Goal: Task Accomplishment & Management: Complete application form

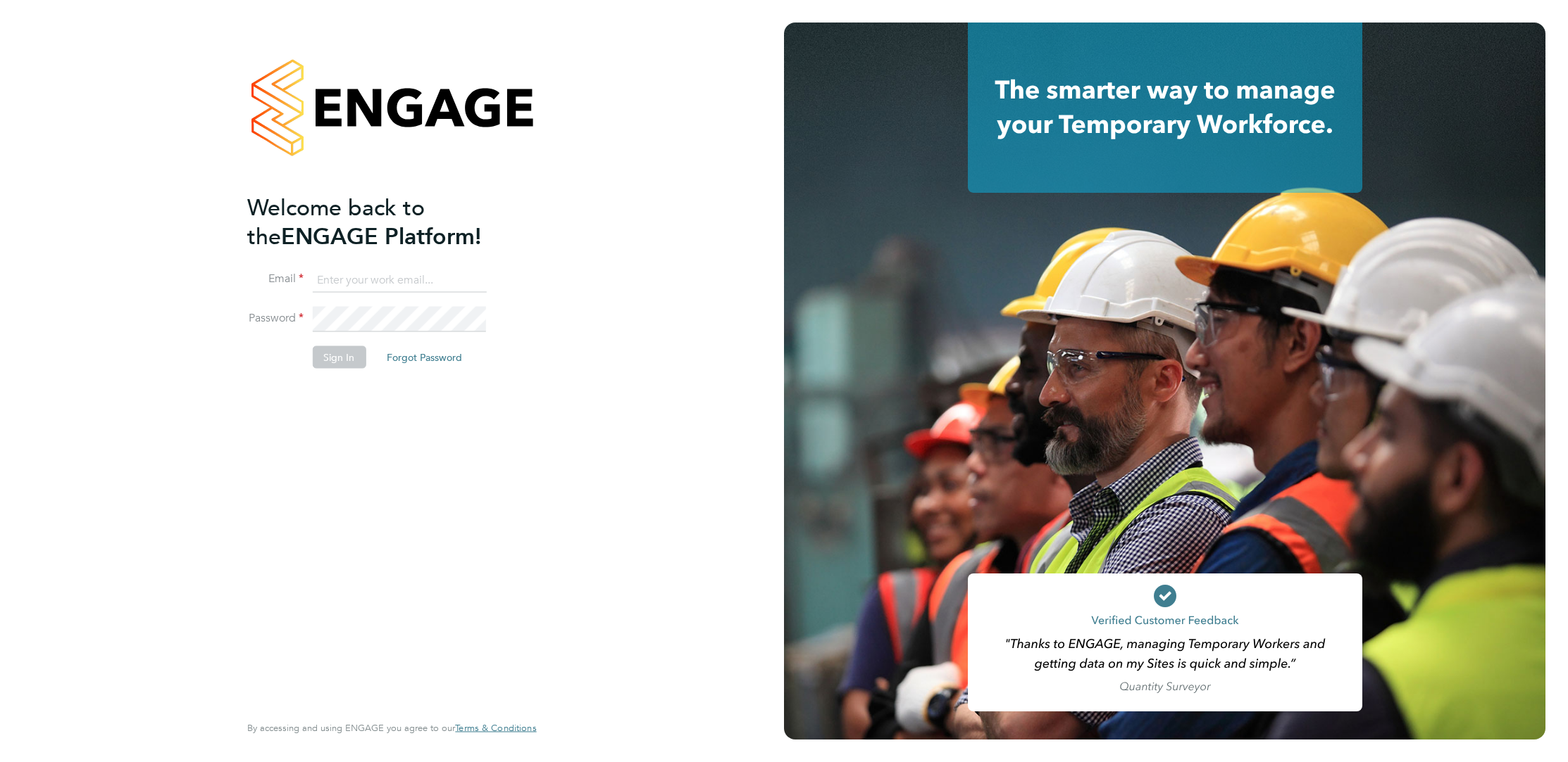
type input "elliott.ebanks@randstad.co.uk"
click at [357, 358] on button "Sign In" at bounding box center [339, 357] width 53 height 23
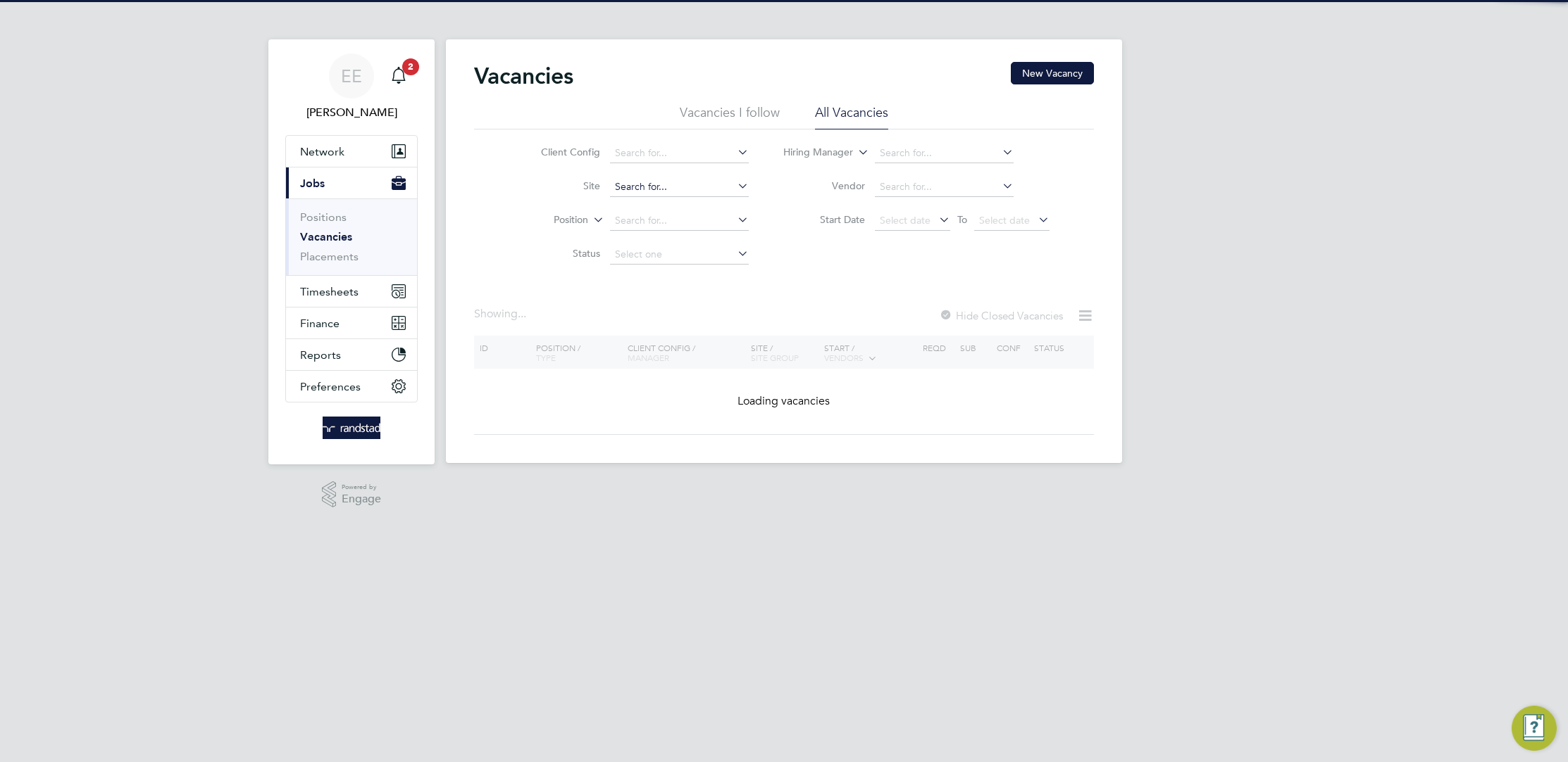
click at [667, 190] on input at bounding box center [679, 186] width 138 height 19
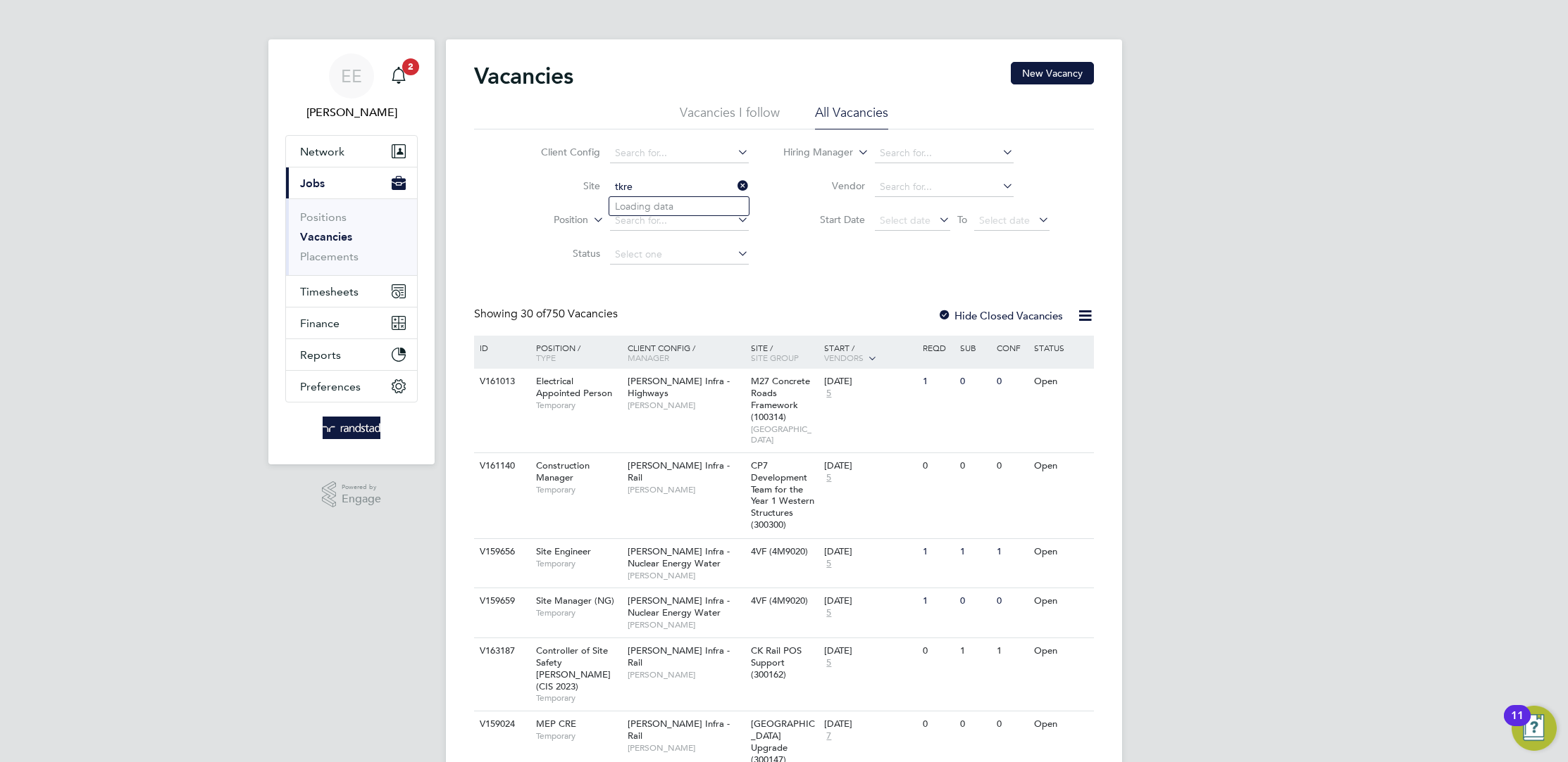
type input "Close Brothers - [GEOGRAPHIC_DATA]"
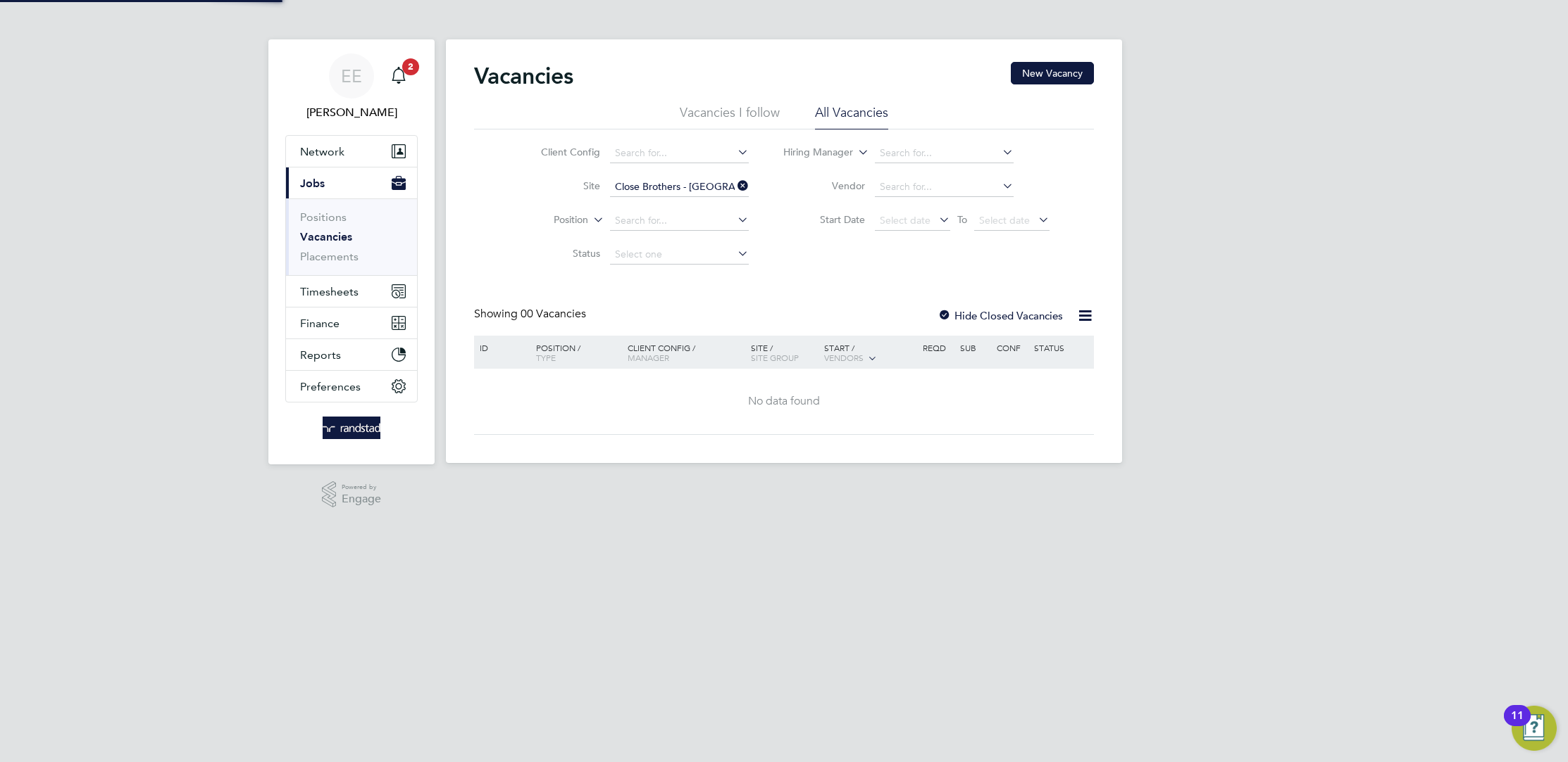
click at [675, 189] on input "Close Brothers - [GEOGRAPHIC_DATA]" at bounding box center [679, 186] width 138 height 19
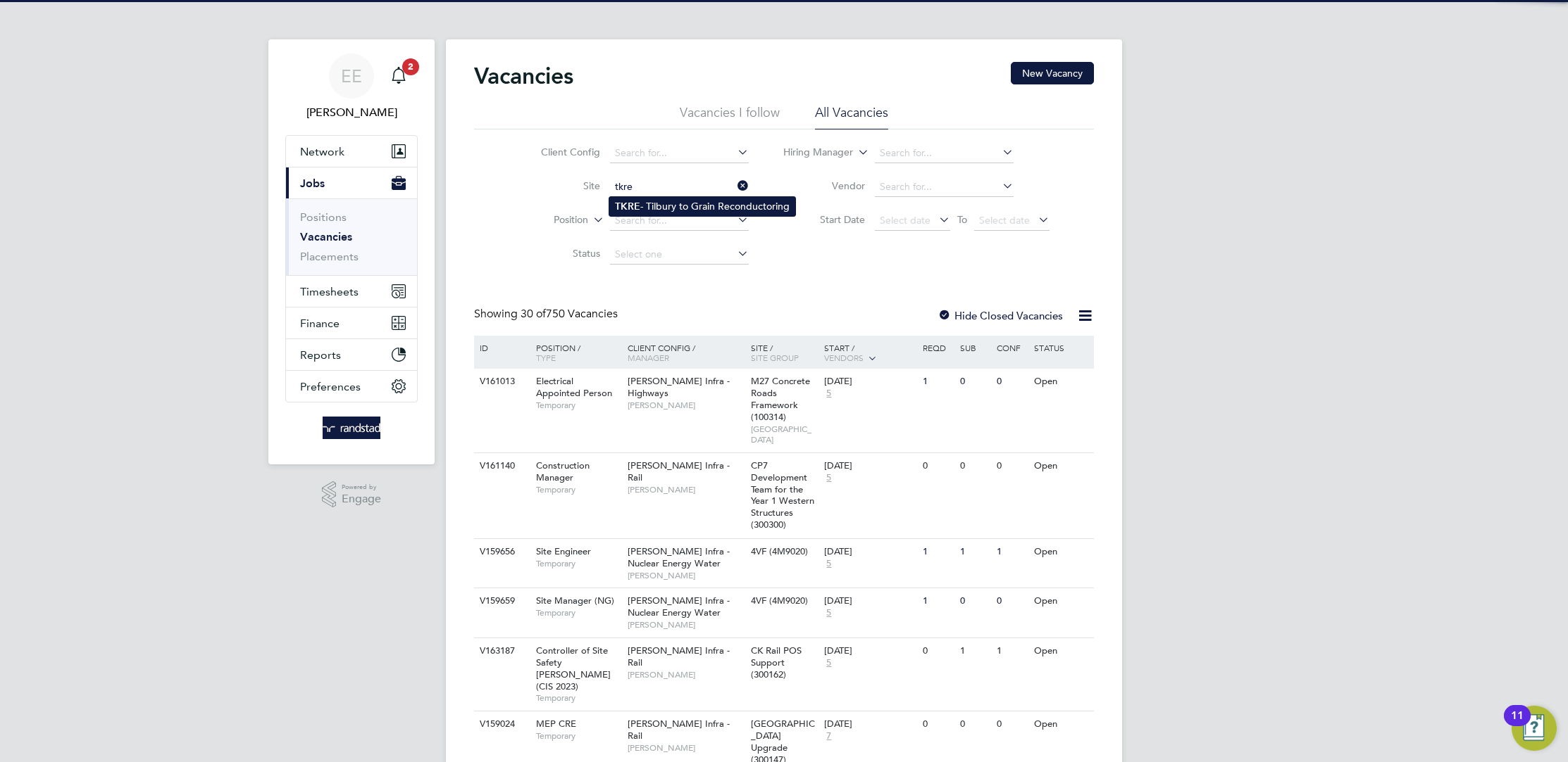
click at [680, 197] on li "TKRE - Tilbury to Grain Reconductoring" at bounding box center [702, 207] width 186 height 19
type input "TKRE - Tilbury to Grain Reconductoring"
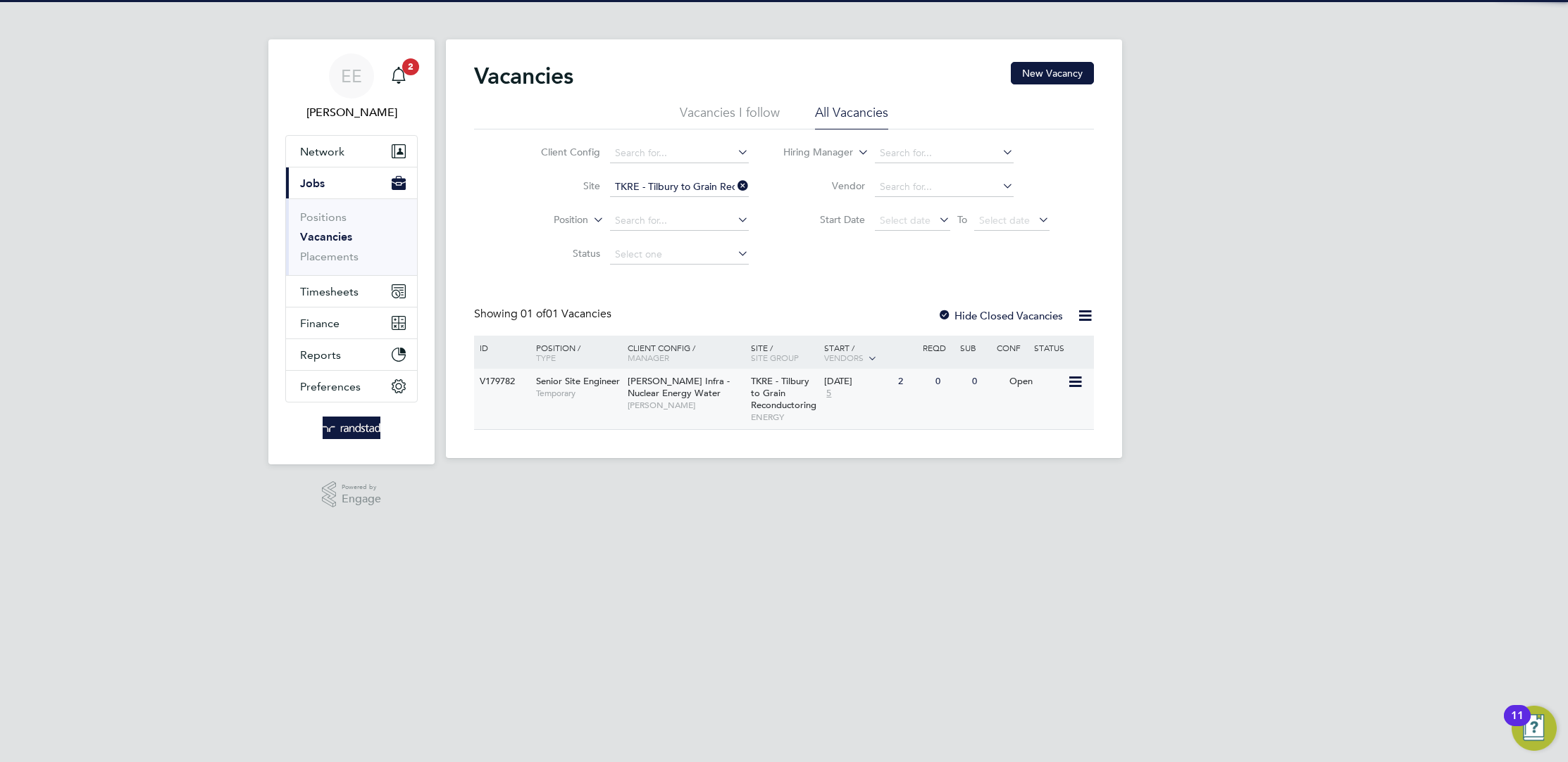
click at [757, 405] on span "TKRE - Tilbury to Grain Reconductoring" at bounding box center [784, 393] width 66 height 36
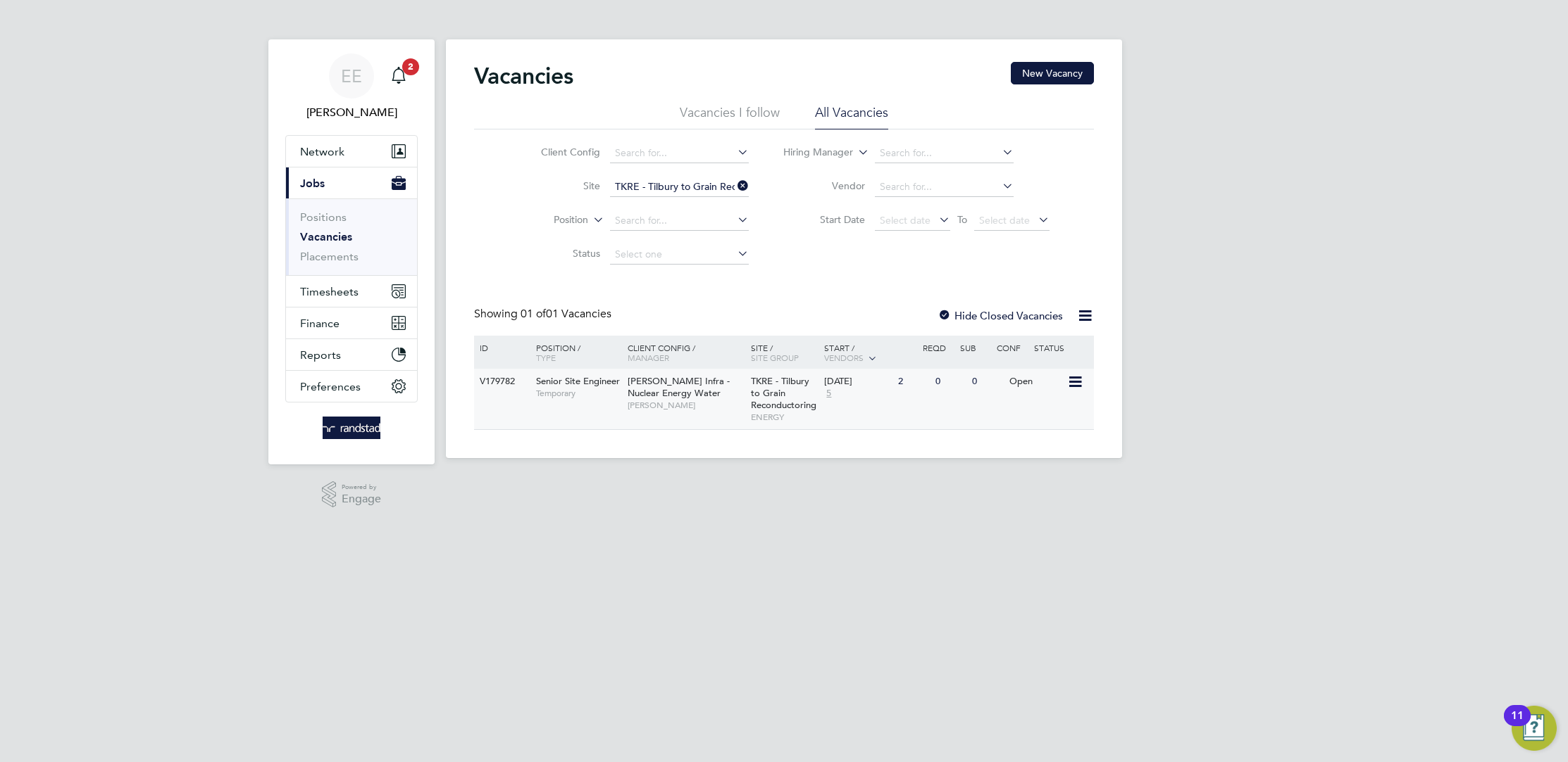
click at [860, 409] on div "V179782 Senior Site Engineer Temporary Morgan Sindall Infra - Nuclear Energy Wa…" at bounding box center [784, 399] width 620 height 61
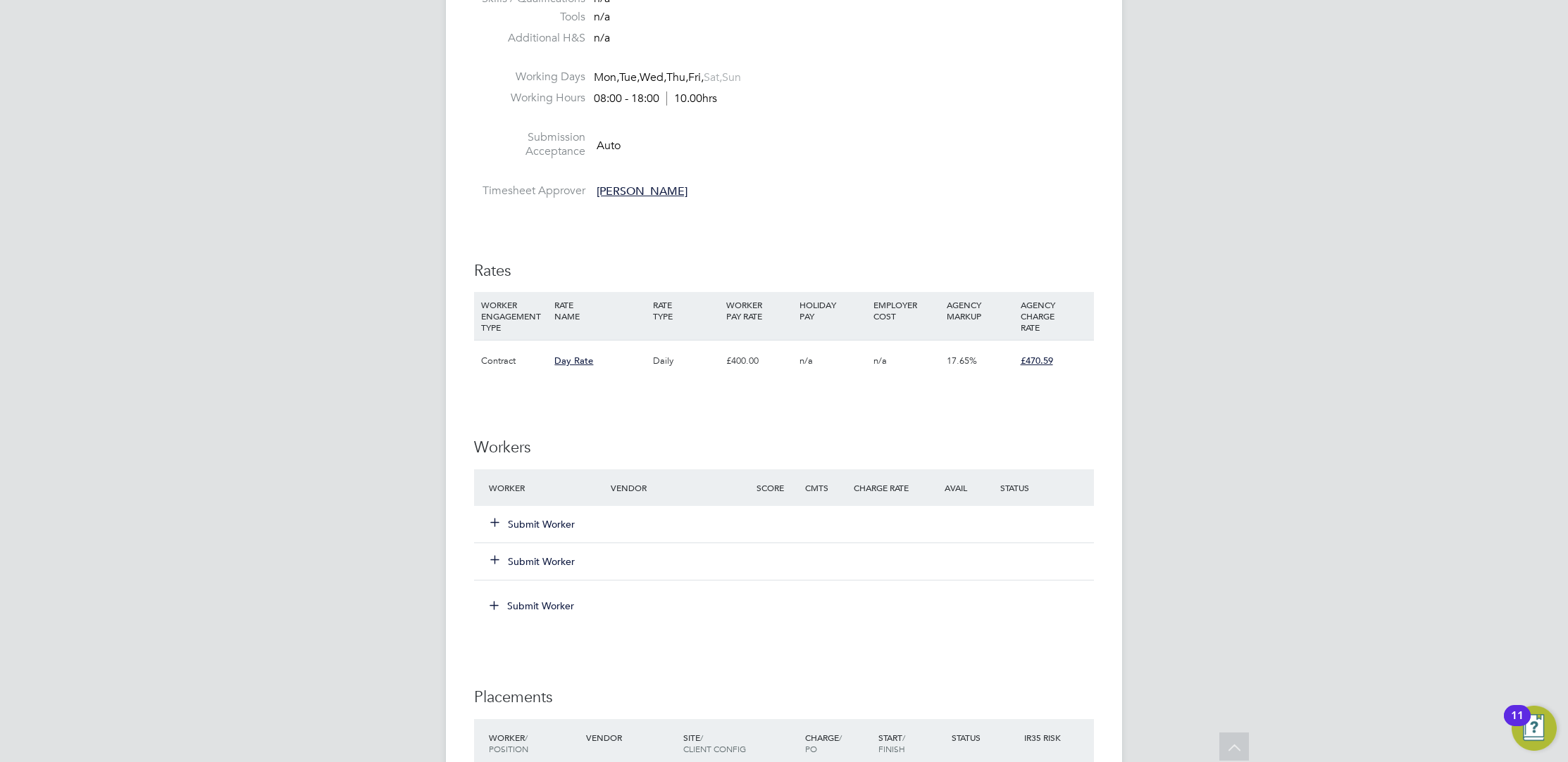
scroll to position [534, 0]
click at [567, 520] on button "Submit Worker" at bounding box center [533, 519] width 84 height 14
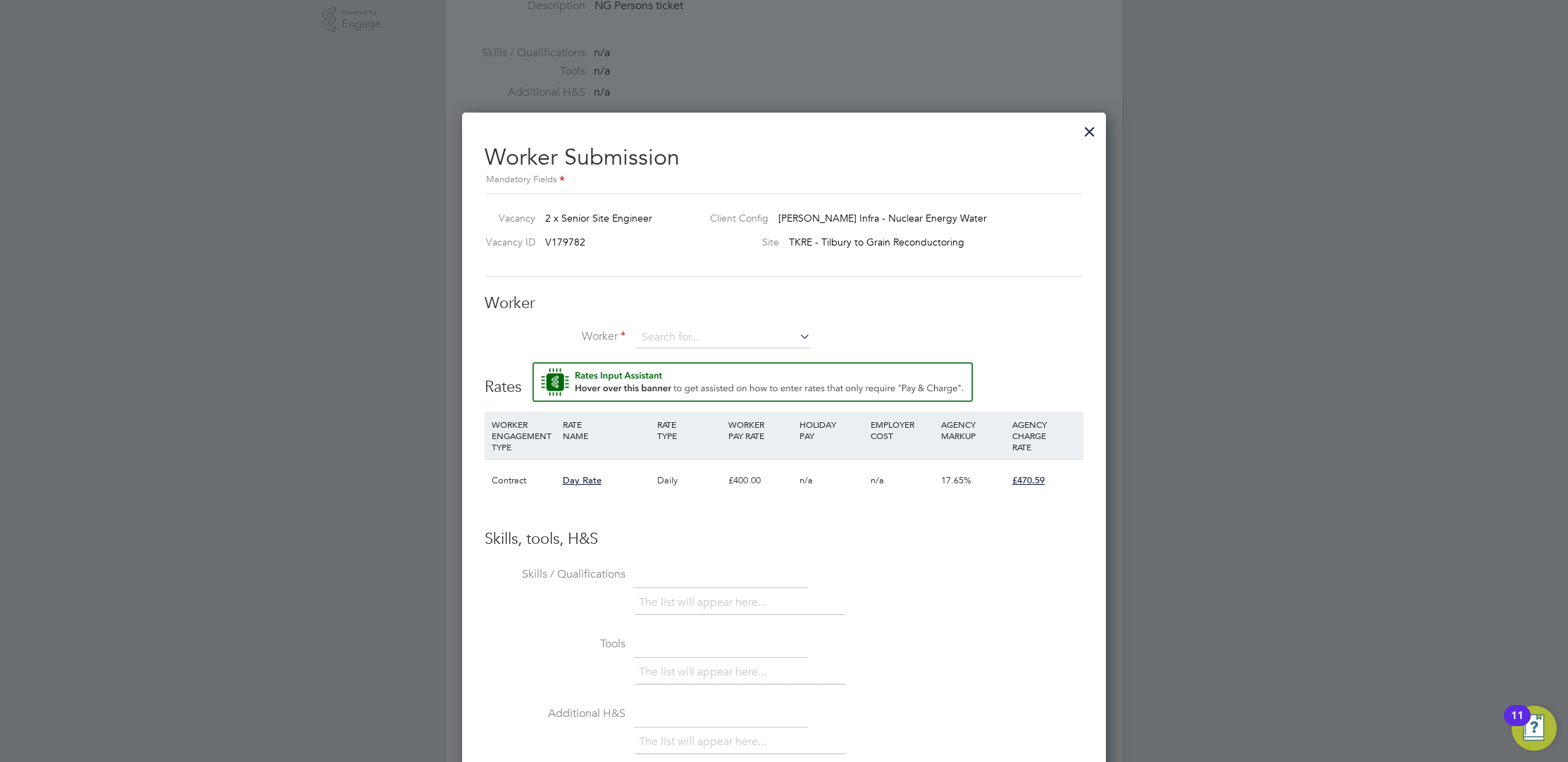
scroll to position [296, 0]
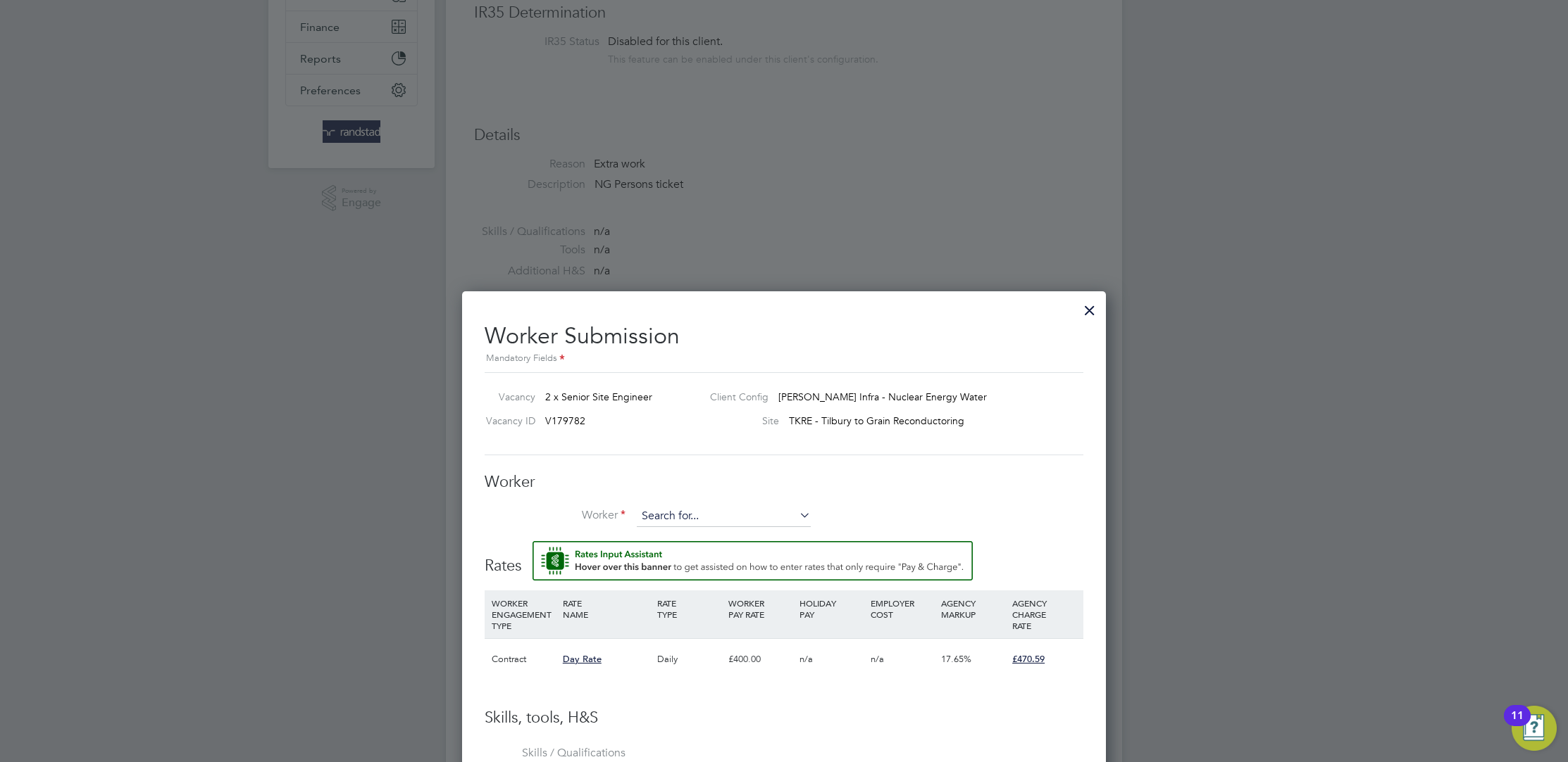
click at [741, 516] on input at bounding box center [724, 516] width 174 height 21
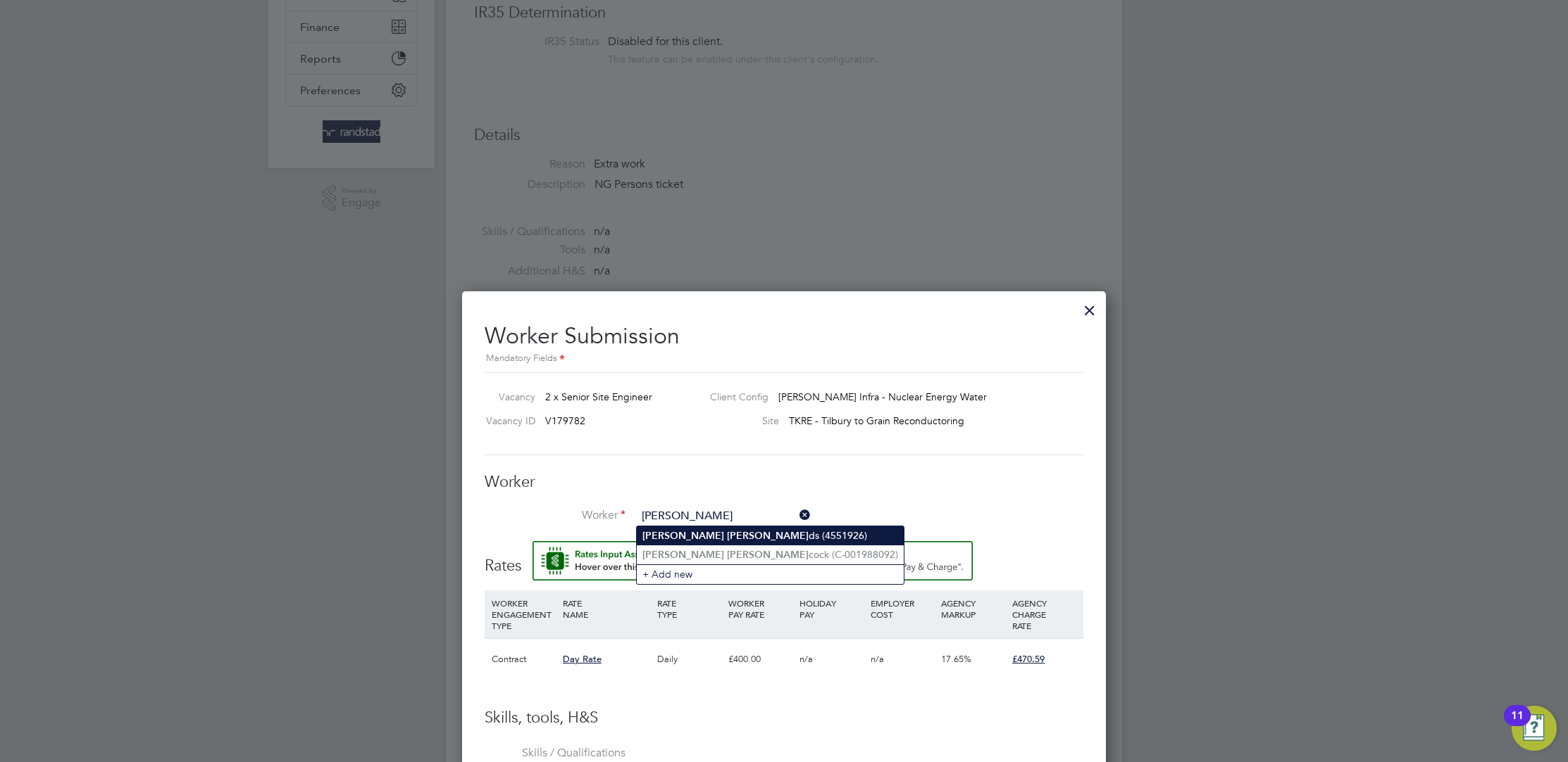
click at [749, 537] on li "John Han ds (4551926)" at bounding box center [770, 536] width 267 height 19
type input "John Hands (4551926)"
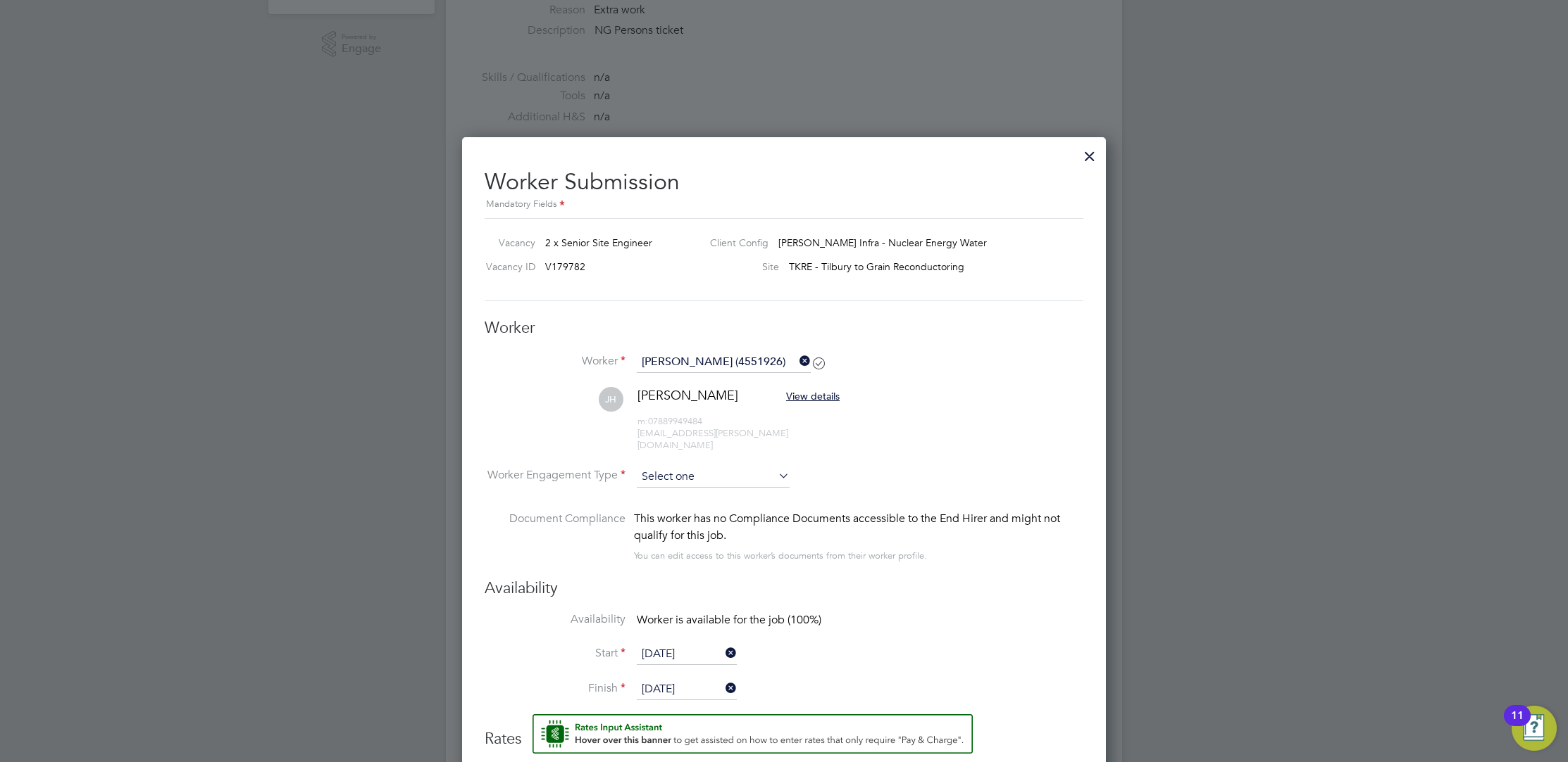
click at [757, 469] on input at bounding box center [713, 477] width 153 height 21
click at [738, 498] on li "PAYE" at bounding box center [713, 502] width 154 height 19
type input "PAYE"
click at [876, 476] on li "Worker Engagement Type PAYE" at bounding box center [784, 489] width 599 height 44
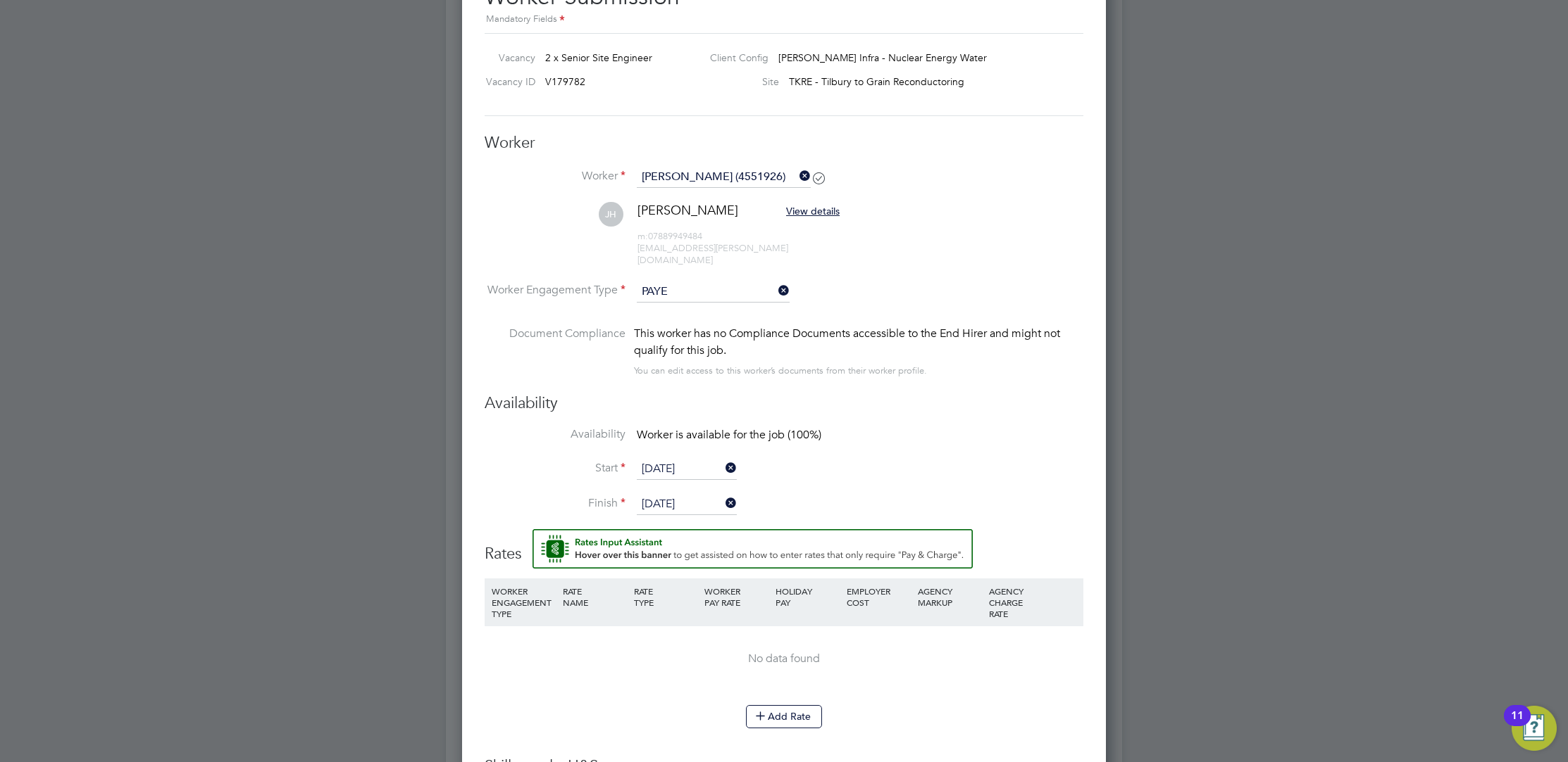
click at [775, 281] on icon at bounding box center [775, 290] width 0 height 19
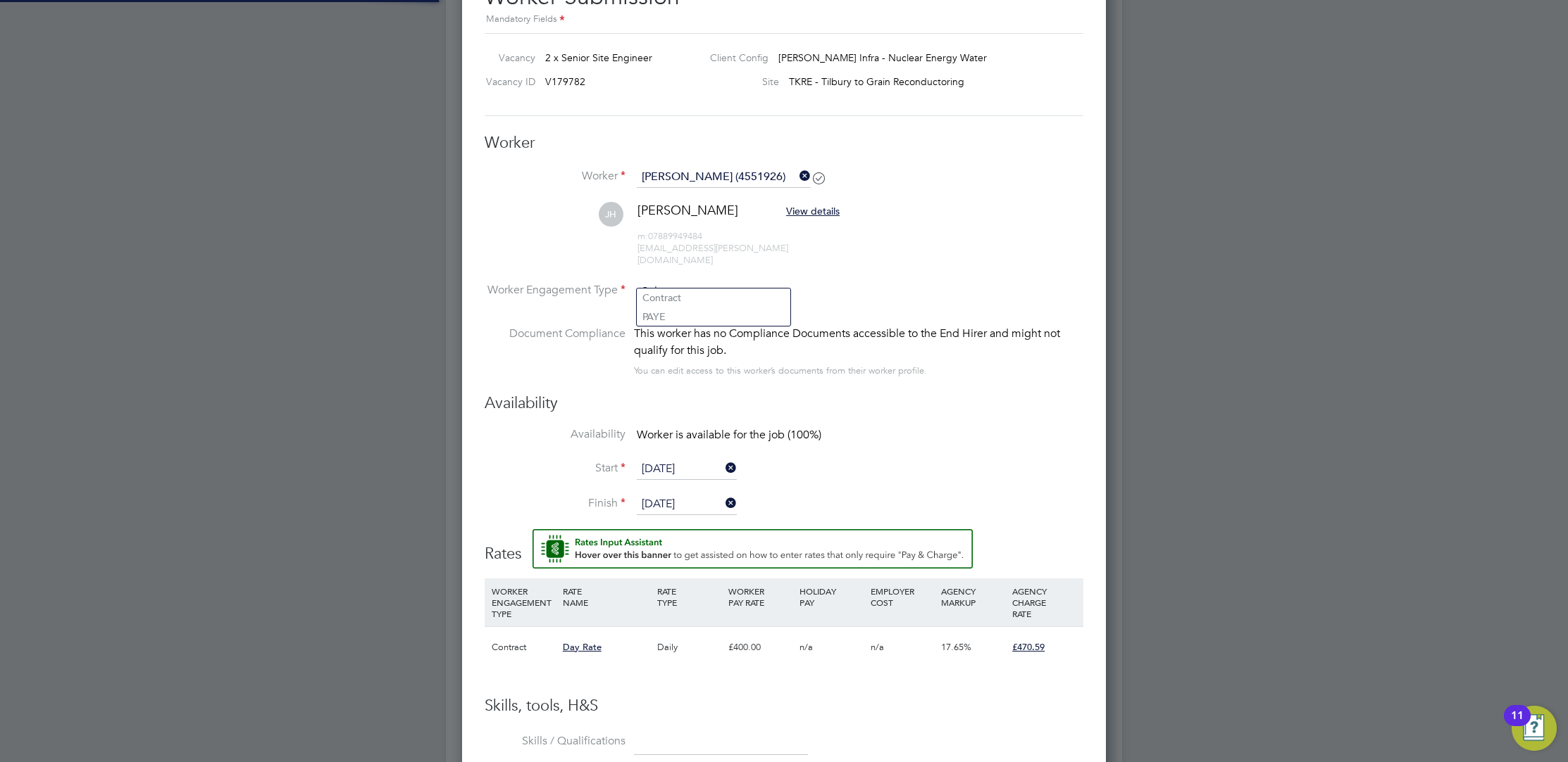
click at [746, 282] on input at bounding box center [713, 292] width 153 height 21
click at [721, 296] on li "Contract" at bounding box center [713, 298] width 154 height 19
type input "Contract"
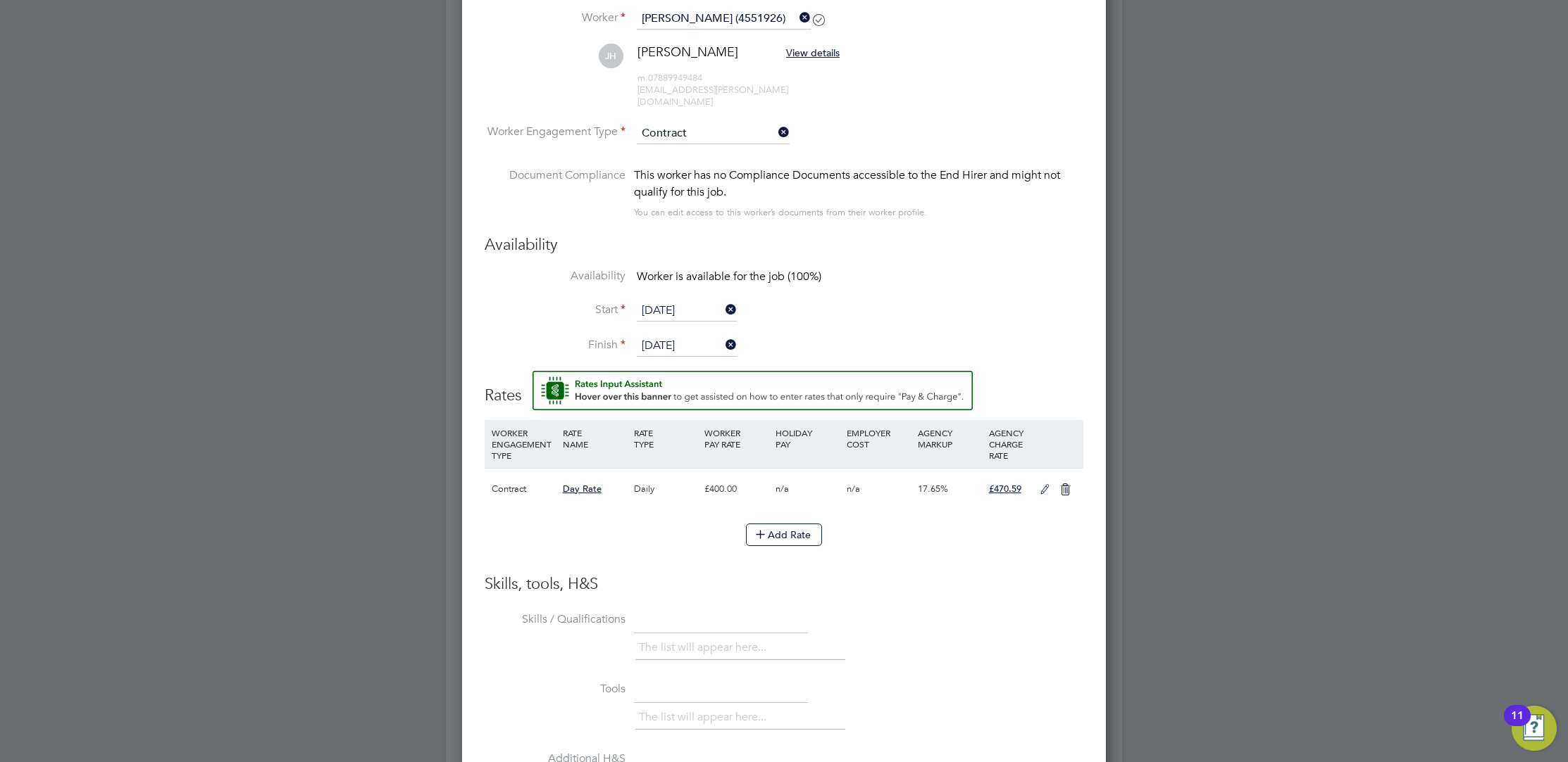
click at [1039, 484] on icon at bounding box center [1044, 489] width 18 height 11
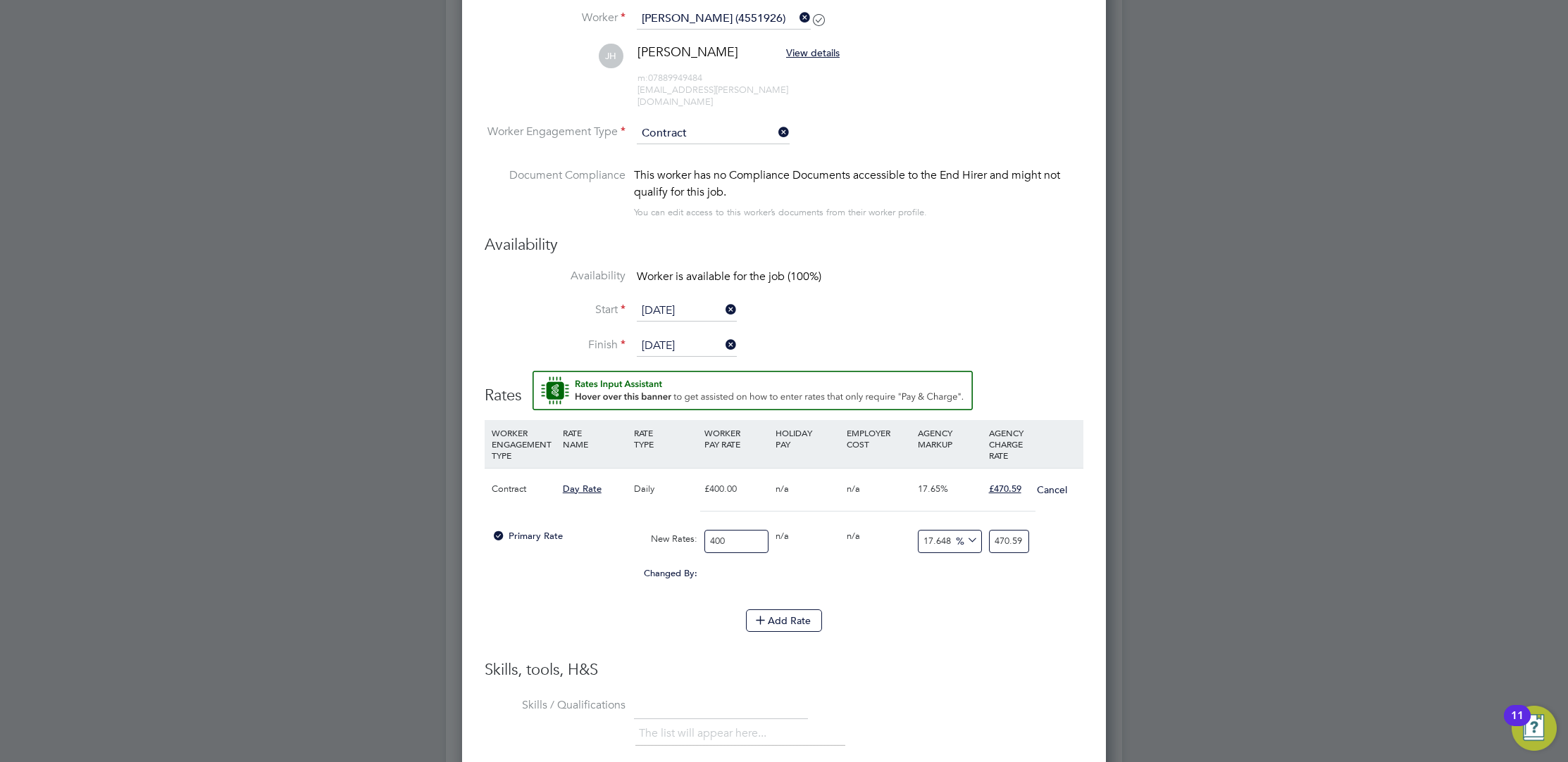
click at [719, 530] on input "400" at bounding box center [736, 542] width 64 height 24
drag, startPoint x: 741, startPoint y: 525, endPoint x: 680, endPoint y: 522, distance: 61.1
click at [680, 523] on div "Primary Rate New Rates: 400 0 n/a 0 n/a 17.648 0 % 470.59" at bounding box center [784, 542] width 599 height 37
type input "5"
type input "5.8824"
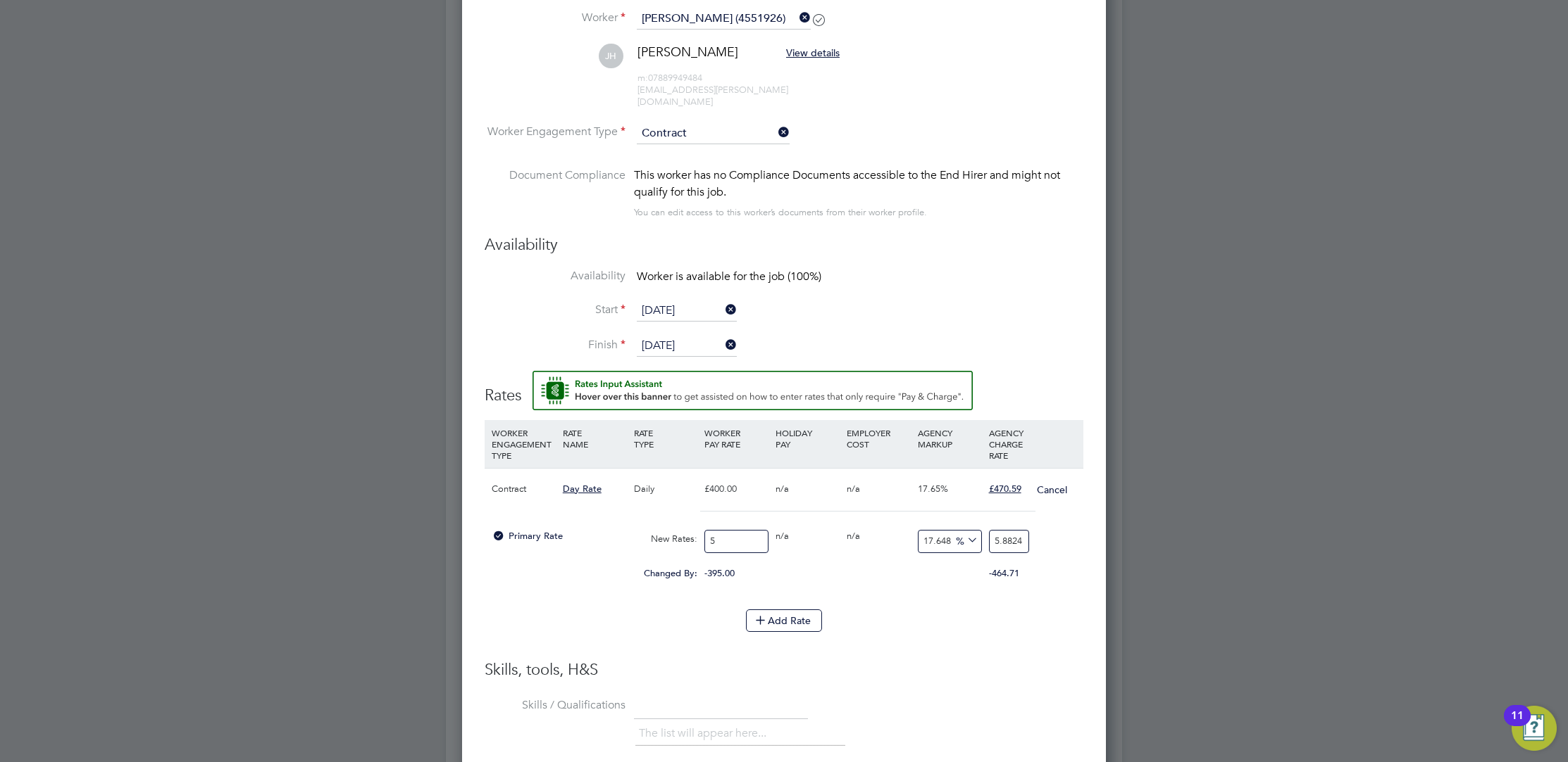
type input "55"
type input "64.7064"
type input "550"
type input "647.064"
type input "550"
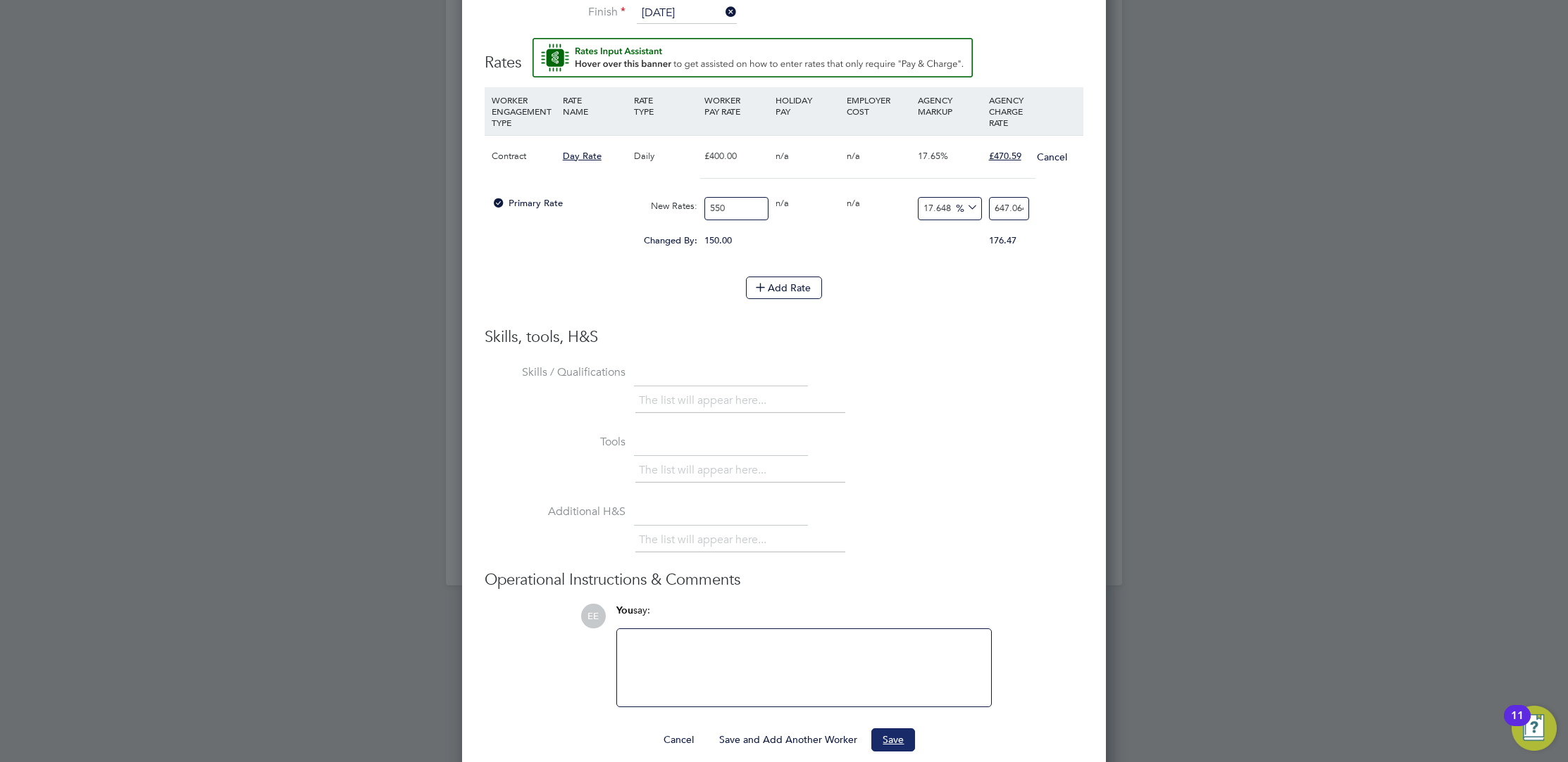
click at [888, 728] on button "Save" at bounding box center [893, 739] width 44 height 23
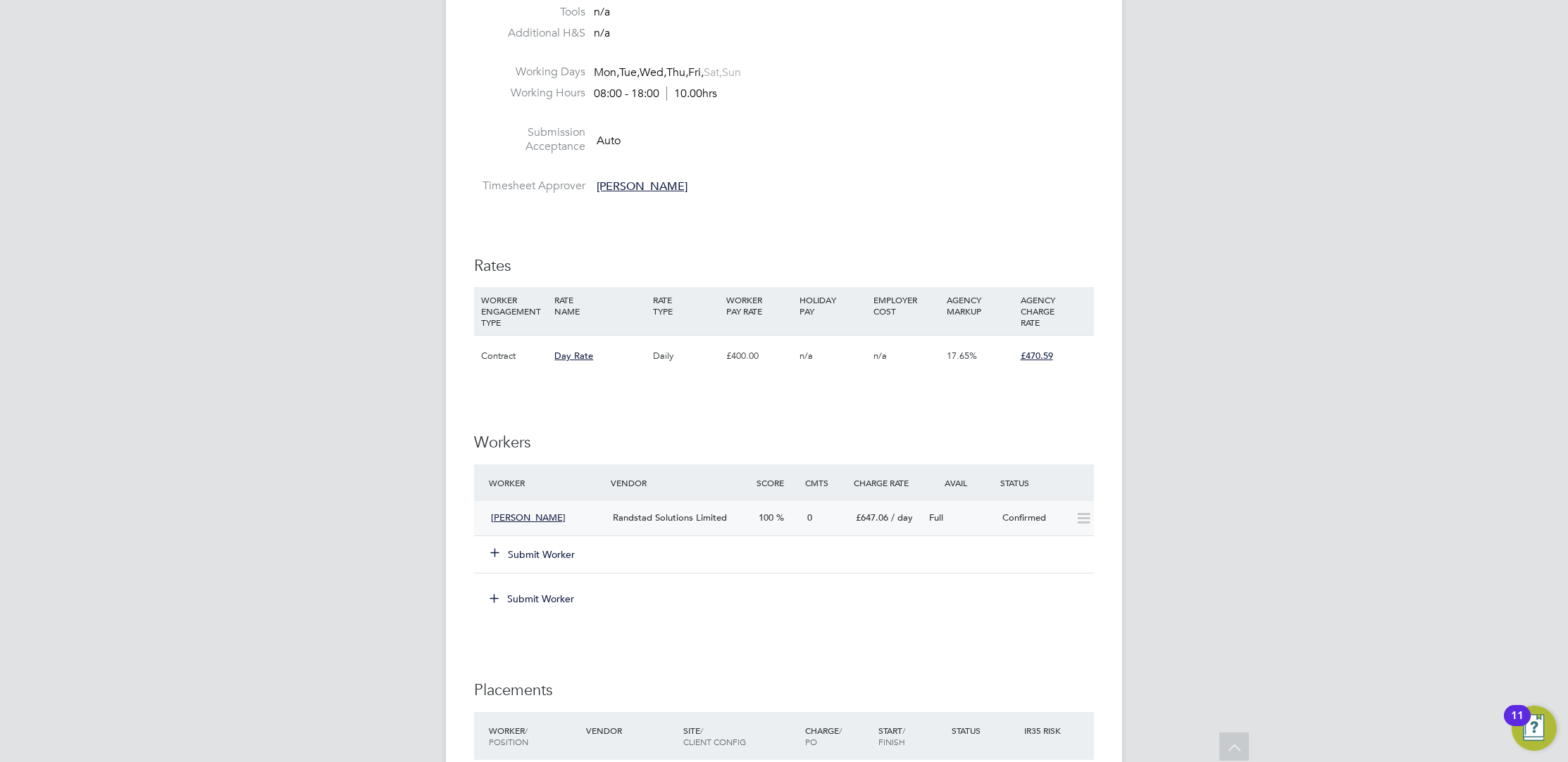
click at [968, 516] on div "Full" at bounding box center [959, 519] width 73 height 24
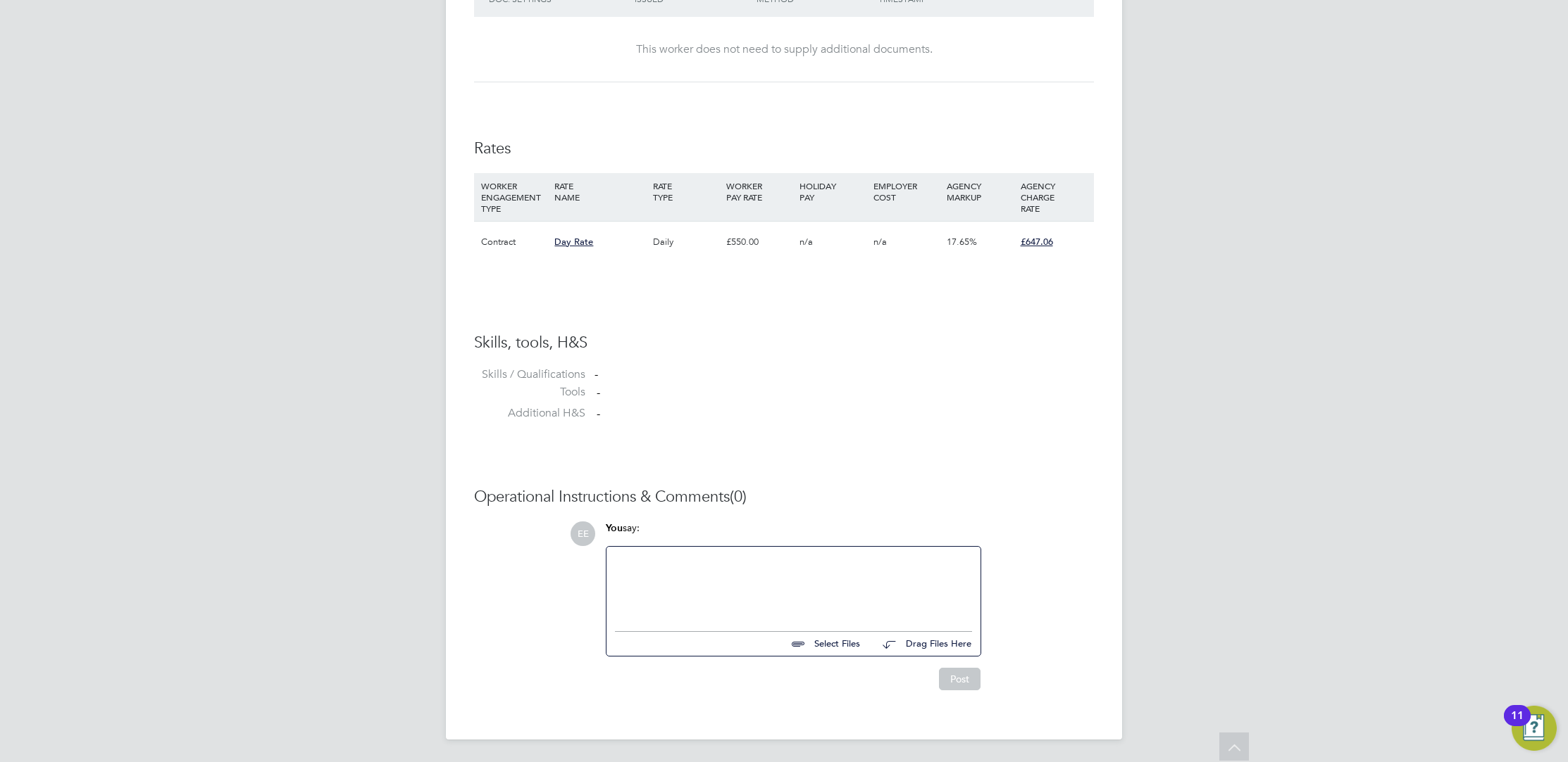
click at [832, 650] on input "file" at bounding box center [866, 641] width 211 height 19
type input "C:\fakepath\John Hands - CV (1).pdf"
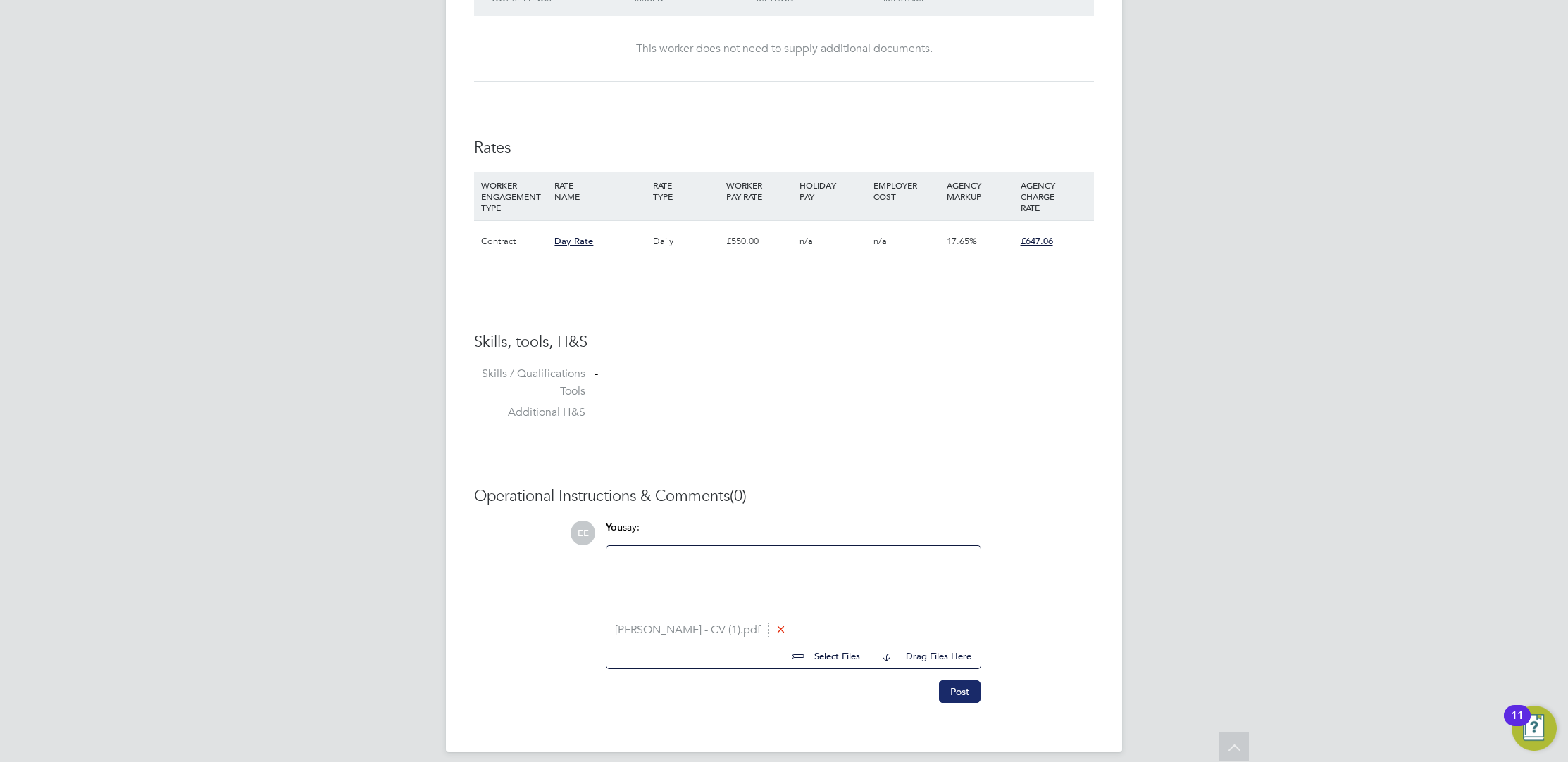
click at [967, 689] on button "Post" at bounding box center [959, 692] width 41 height 23
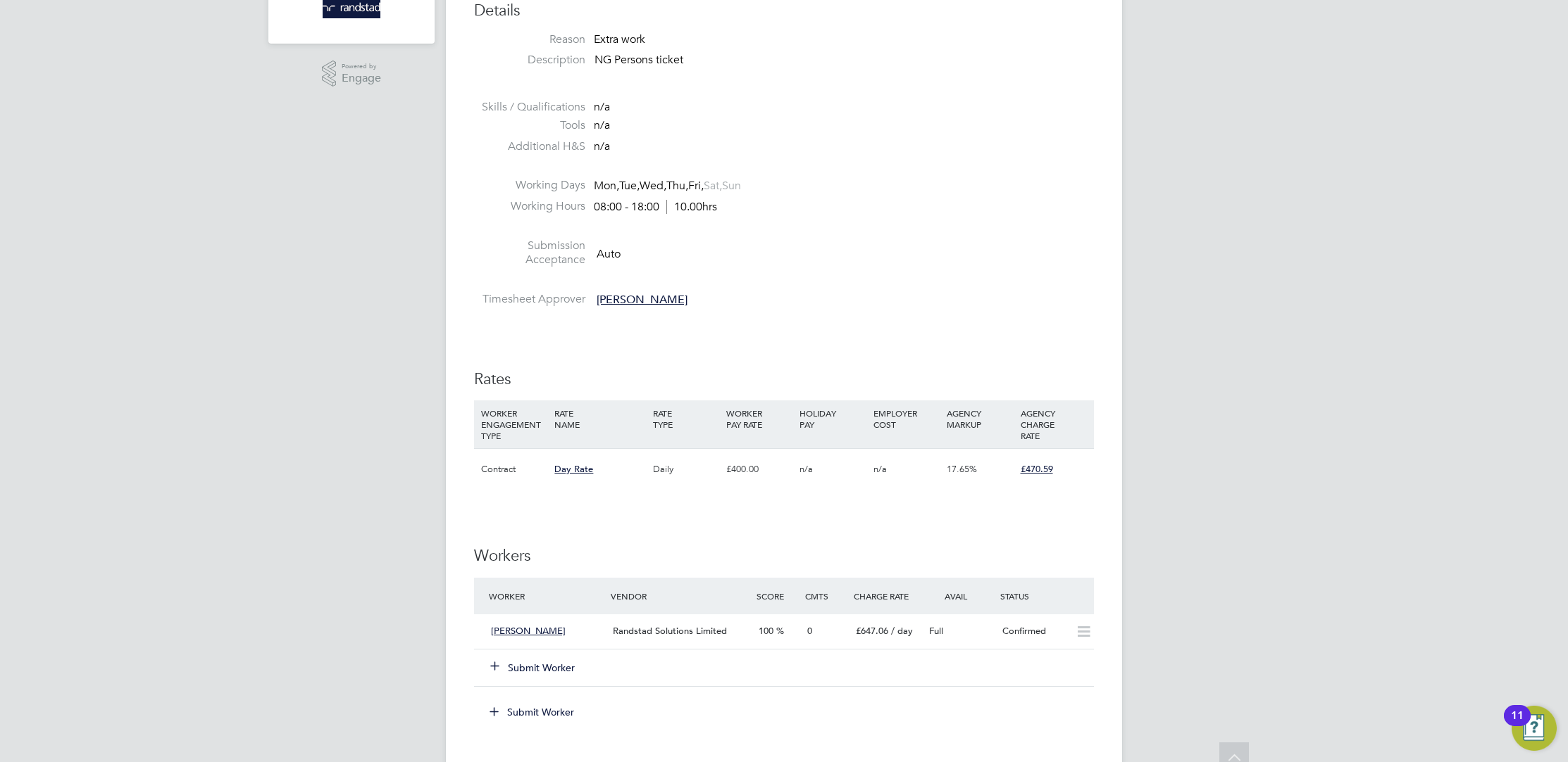
scroll to position [565, 0]
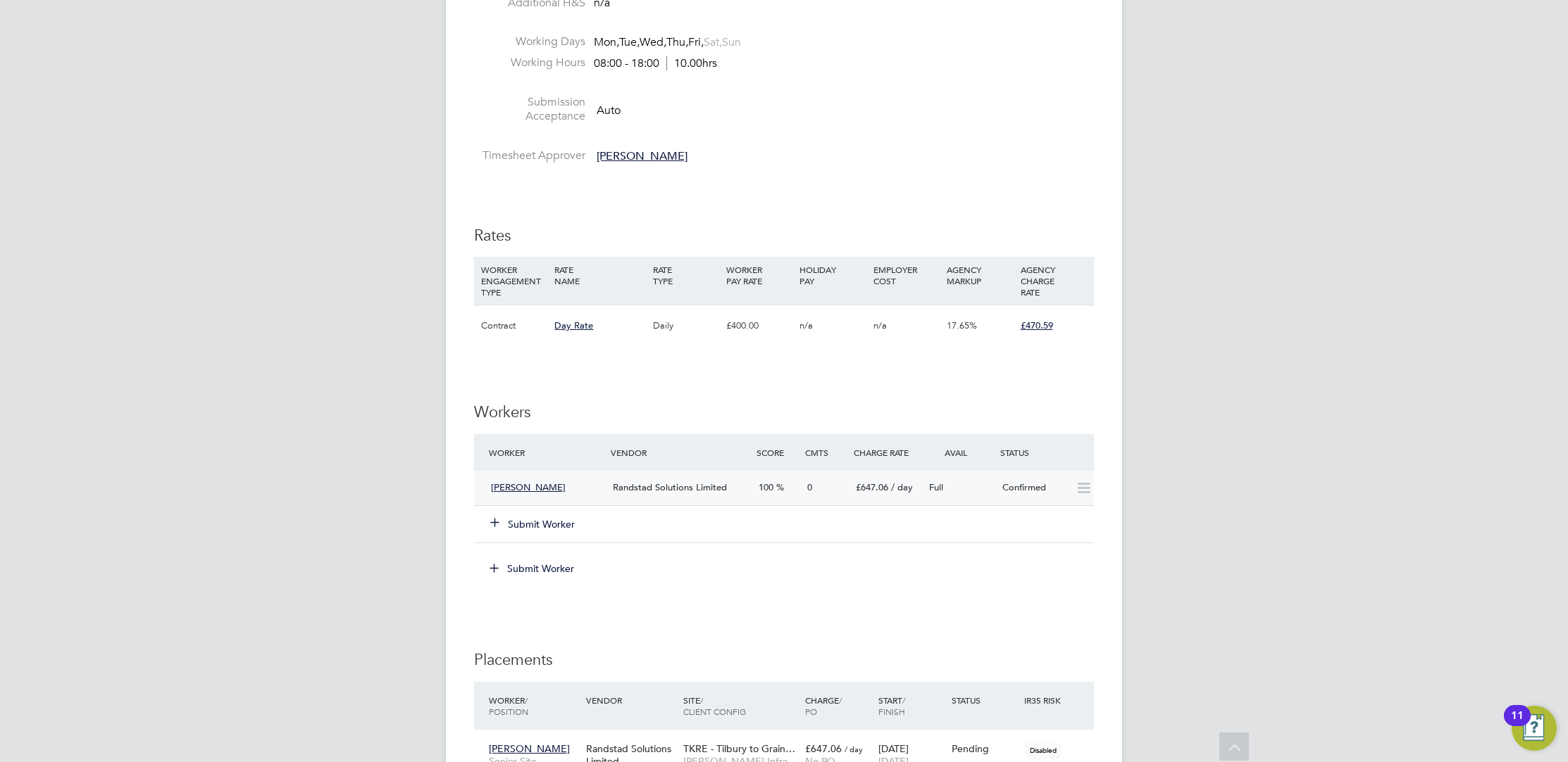
click at [979, 484] on div "Full" at bounding box center [959, 489] width 73 height 24
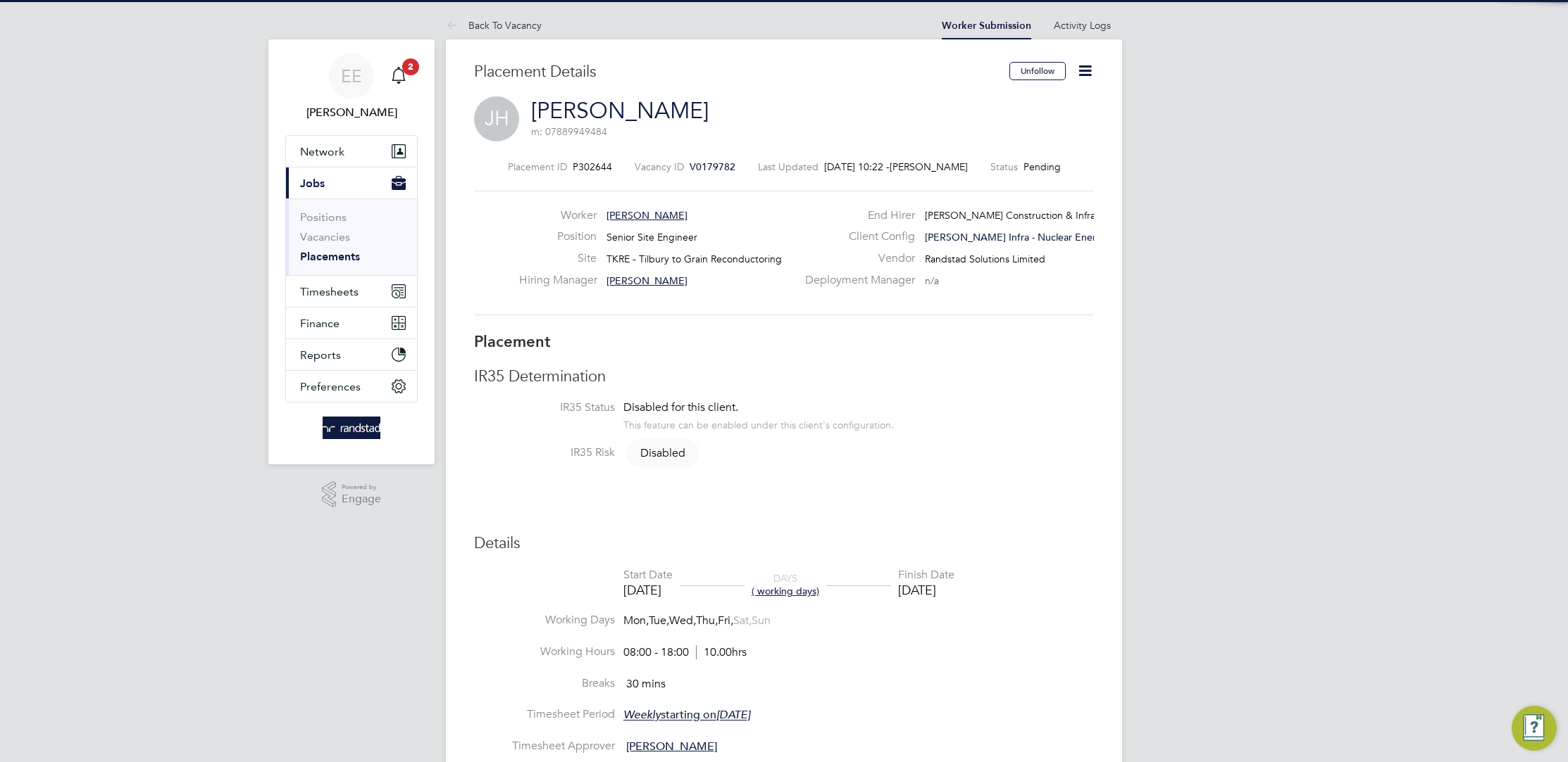
scroll to position [14, 103]
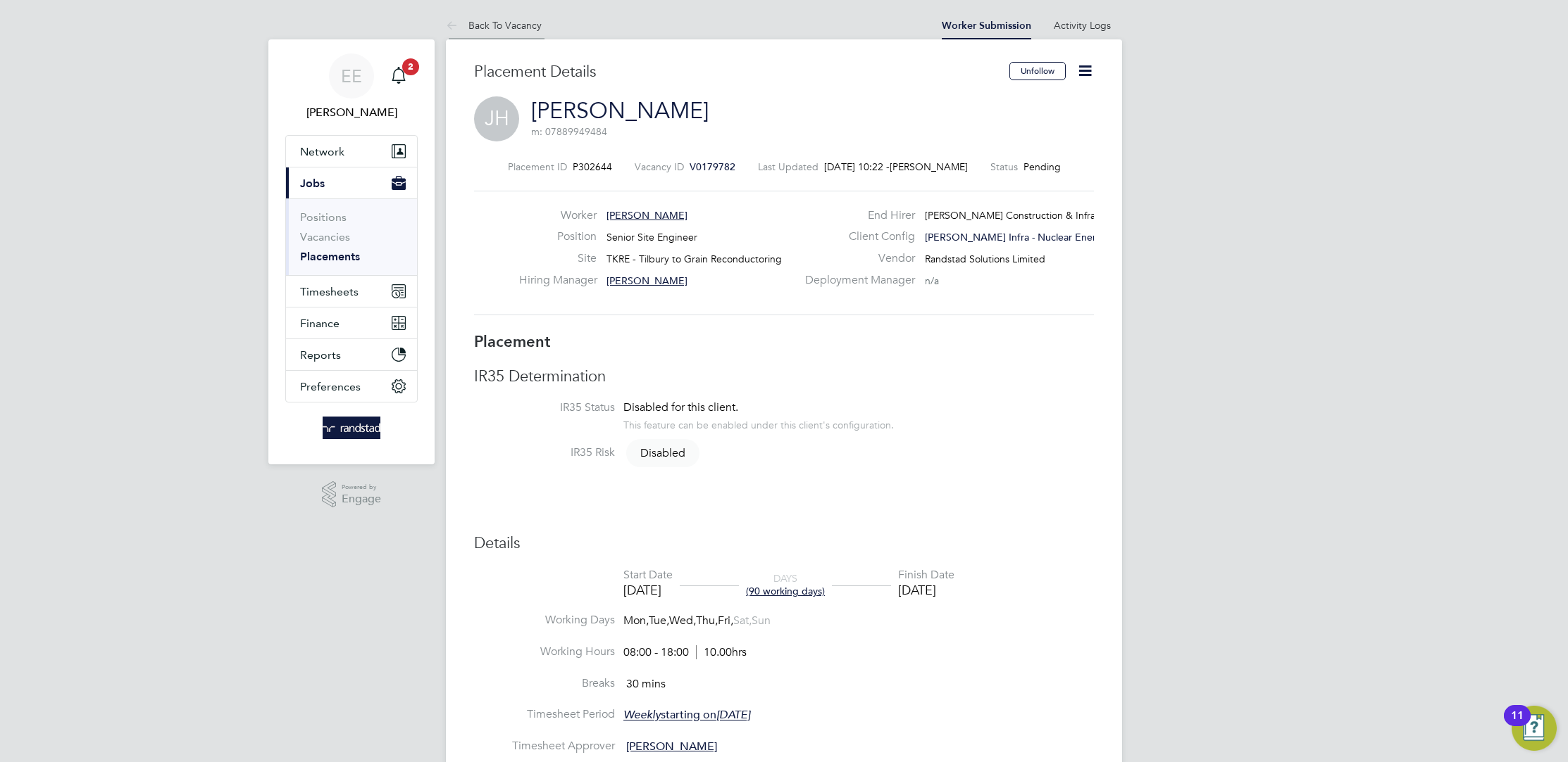
click at [484, 30] on link "Back To Vacancy" at bounding box center [493, 25] width 95 height 13
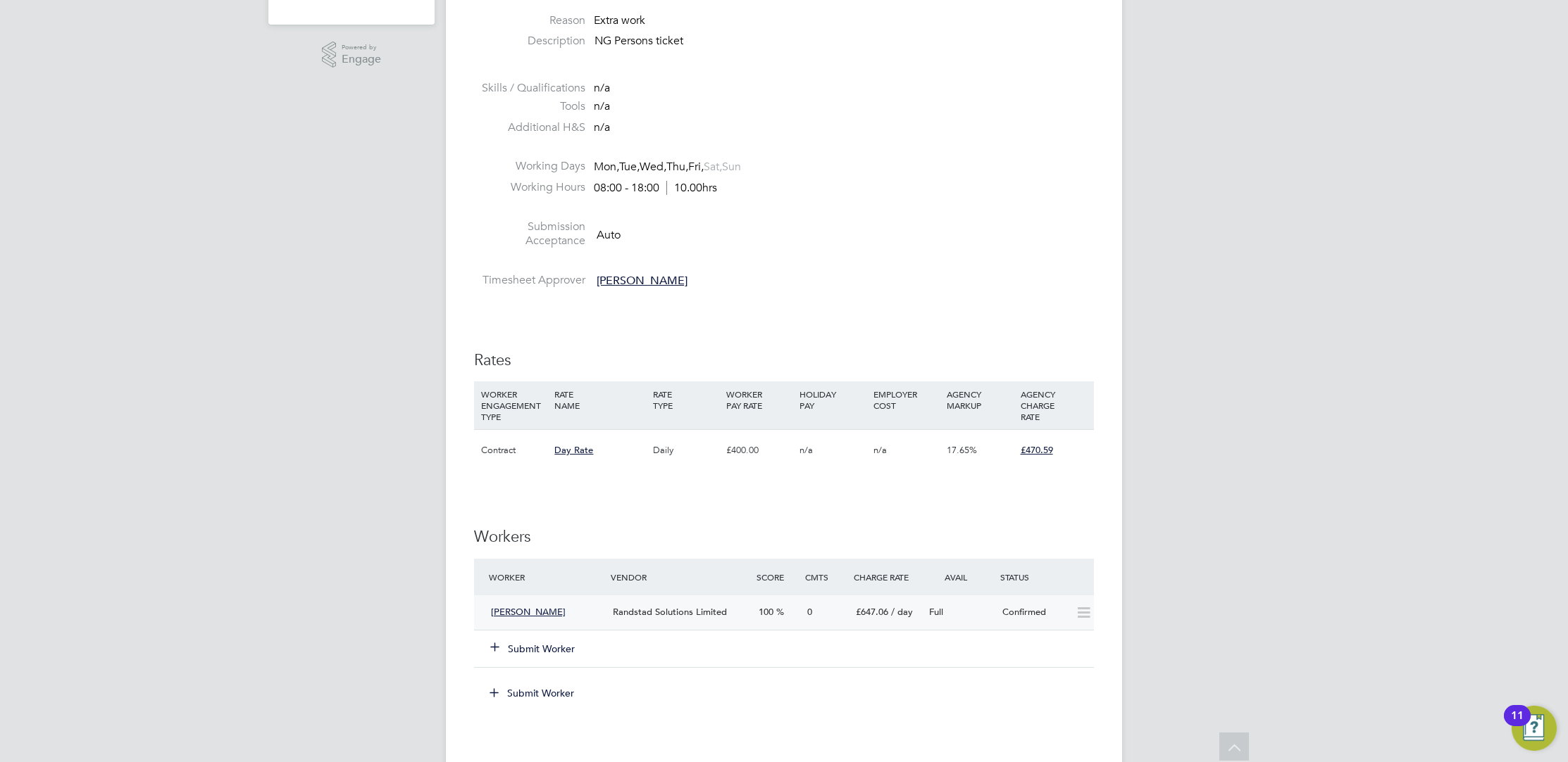
click at [1080, 615] on icon at bounding box center [1083, 613] width 18 height 11
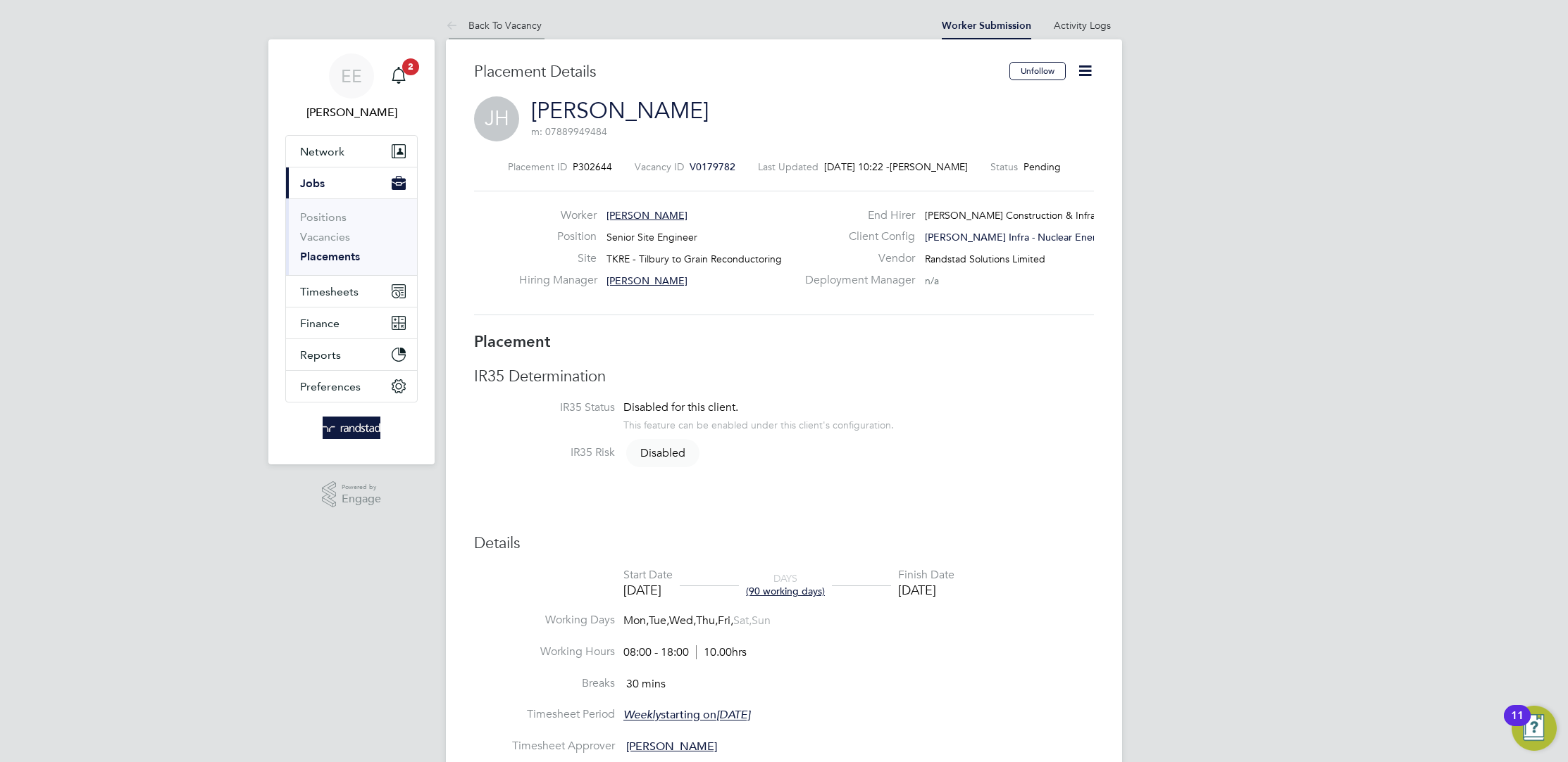
click at [495, 24] on link "Back To Vacancy" at bounding box center [493, 25] width 95 height 13
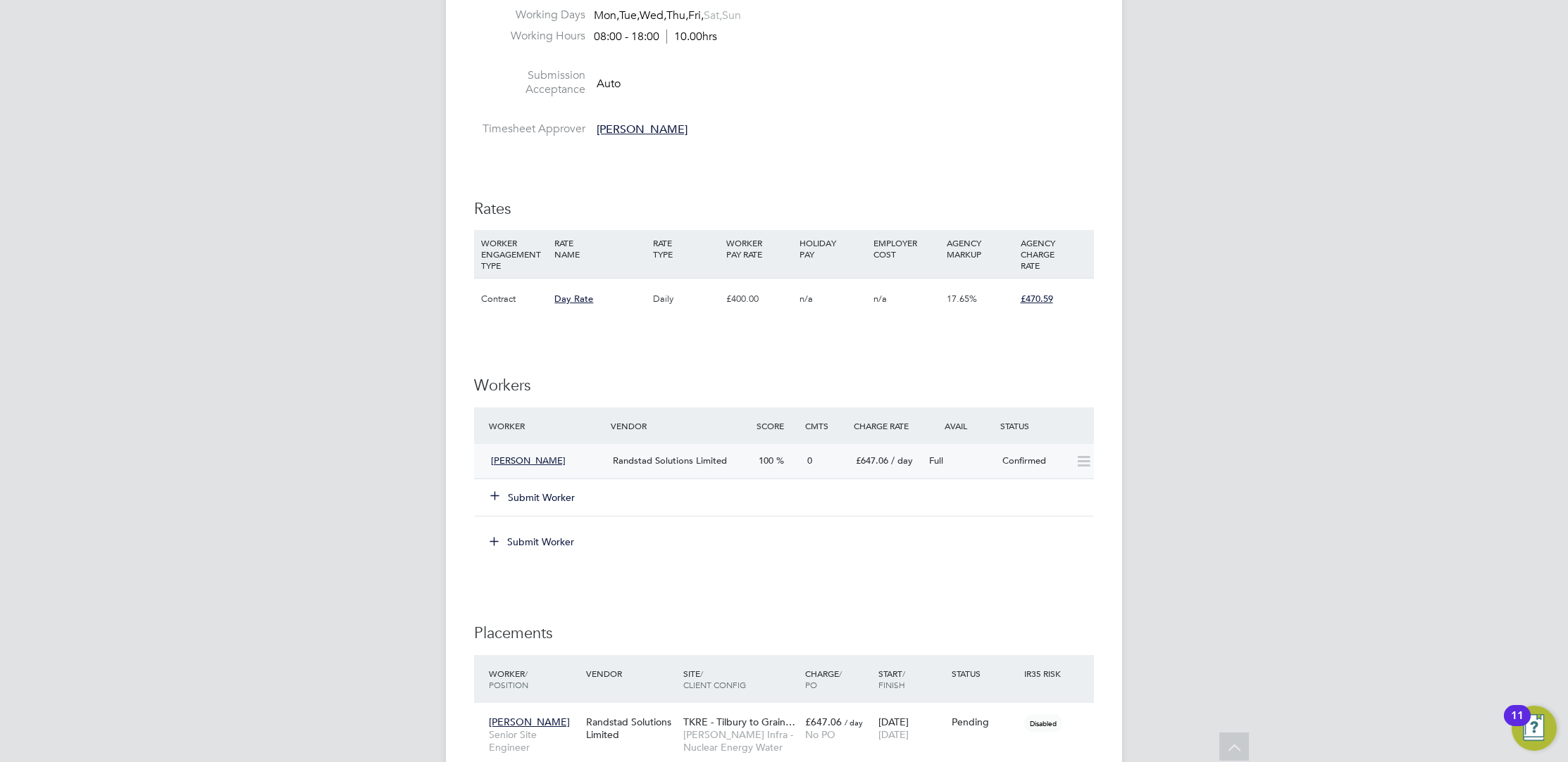
click at [1081, 459] on icon at bounding box center [1083, 461] width 18 height 11
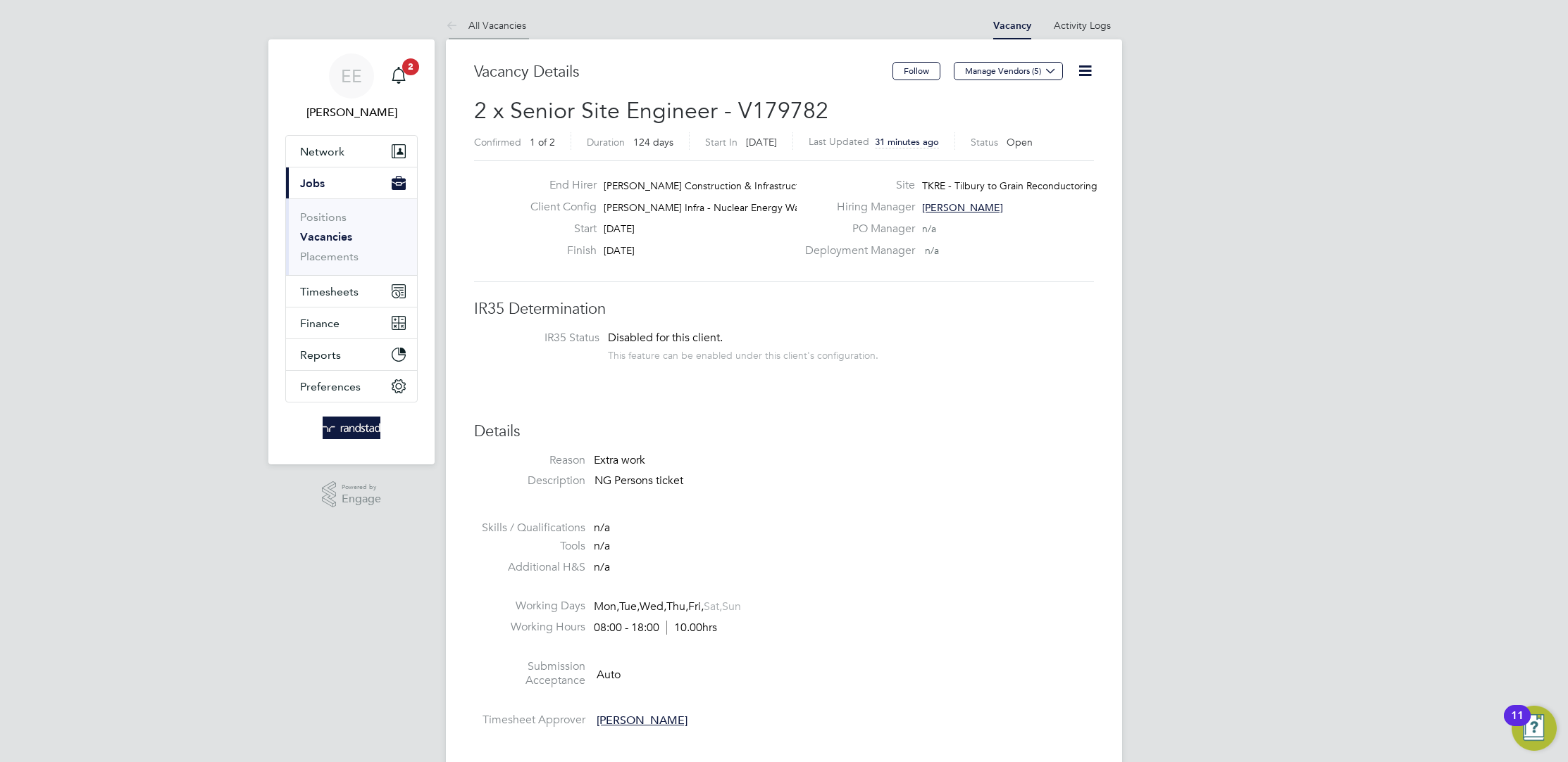
click at [502, 32] on li "All Vacancies" at bounding box center [486, 24] width 80 height 28
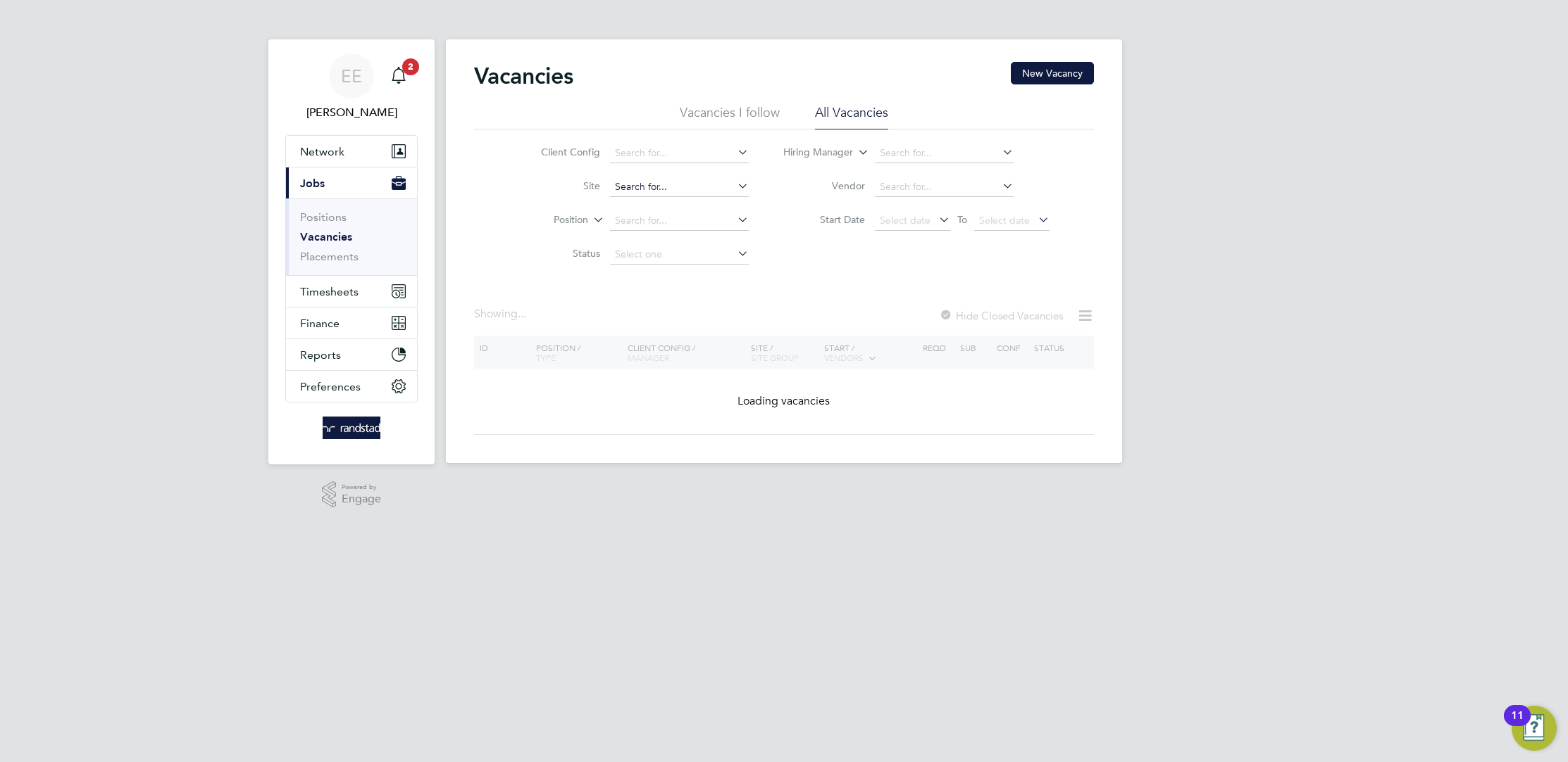
click at [681, 188] on input at bounding box center [679, 186] width 138 height 19
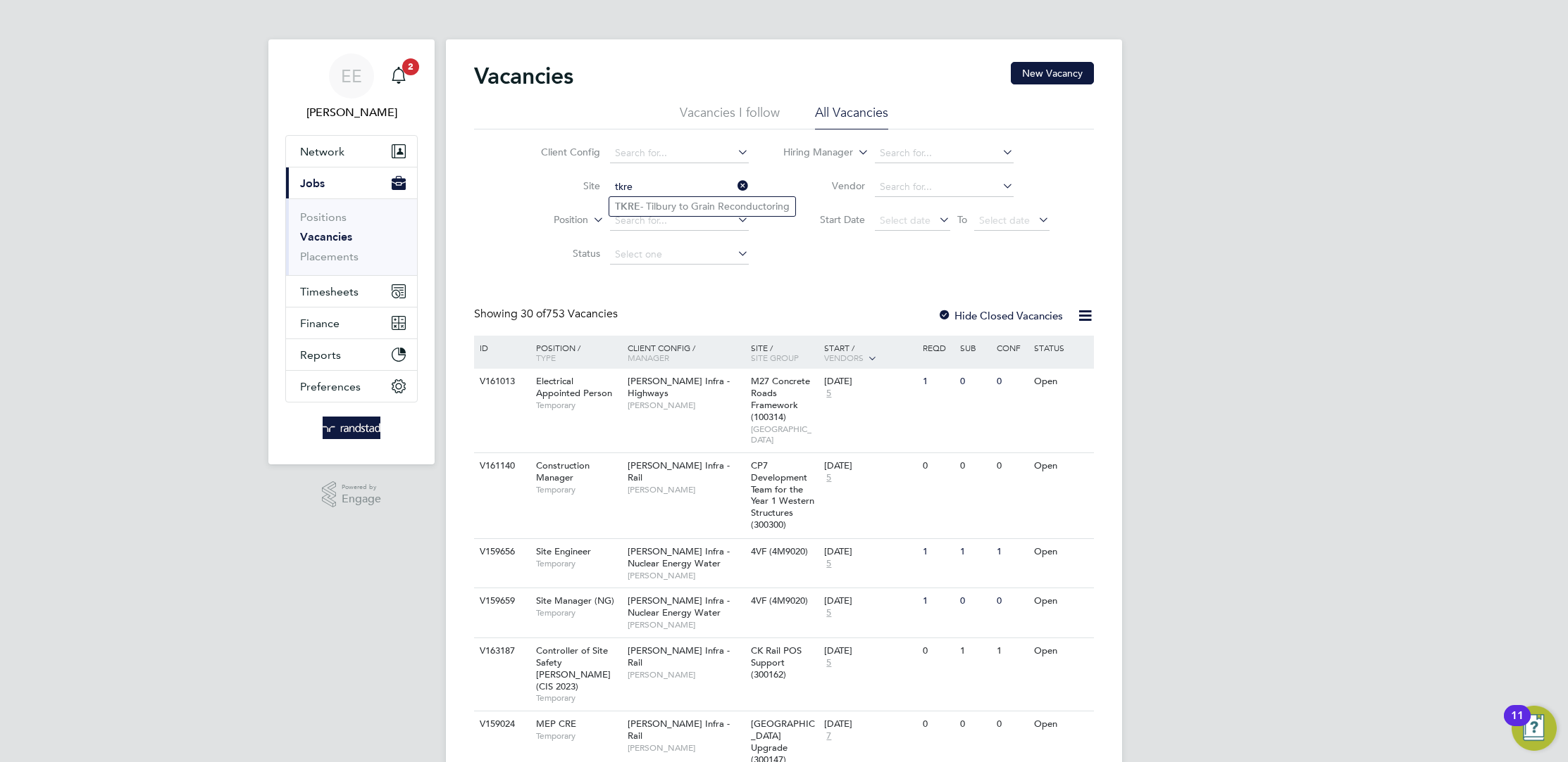
click at [701, 193] on input "tkre" at bounding box center [679, 186] width 138 height 19
click at [705, 200] on li "TKRE - Tilbury to Grain Reconductoring" at bounding box center [702, 207] width 186 height 19
type input "TKRE - Tilbury to Grain Reconductoring"
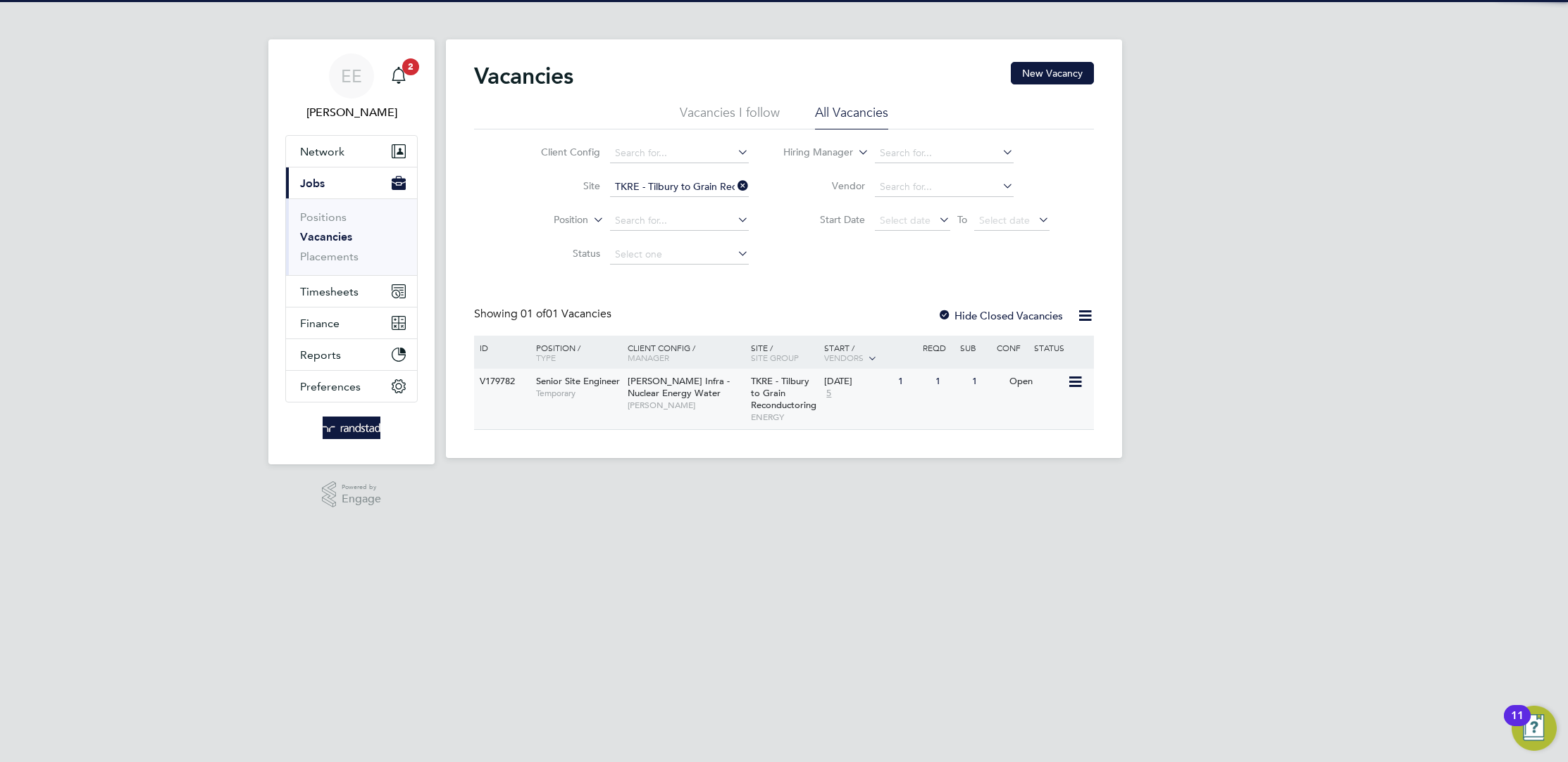
click at [712, 389] on span "Morgan Sindall Infra - Nuclear Energy Water" at bounding box center [678, 387] width 102 height 24
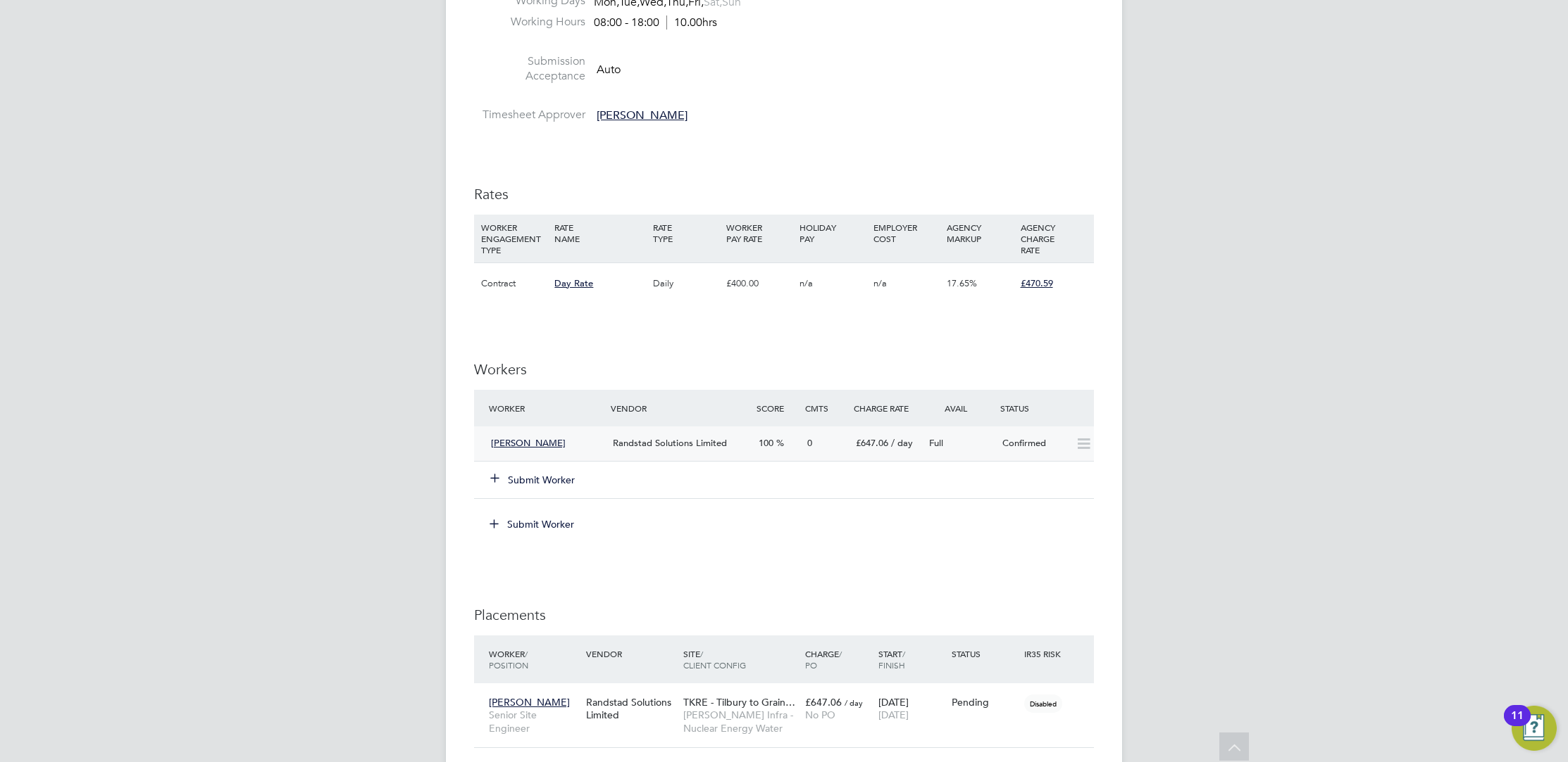
click at [1079, 443] on icon at bounding box center [1083, 444] width 18 height 11
click at [1035, 443] on div "Confirmed" at bounding box center [1033, 444] width 73 height 24
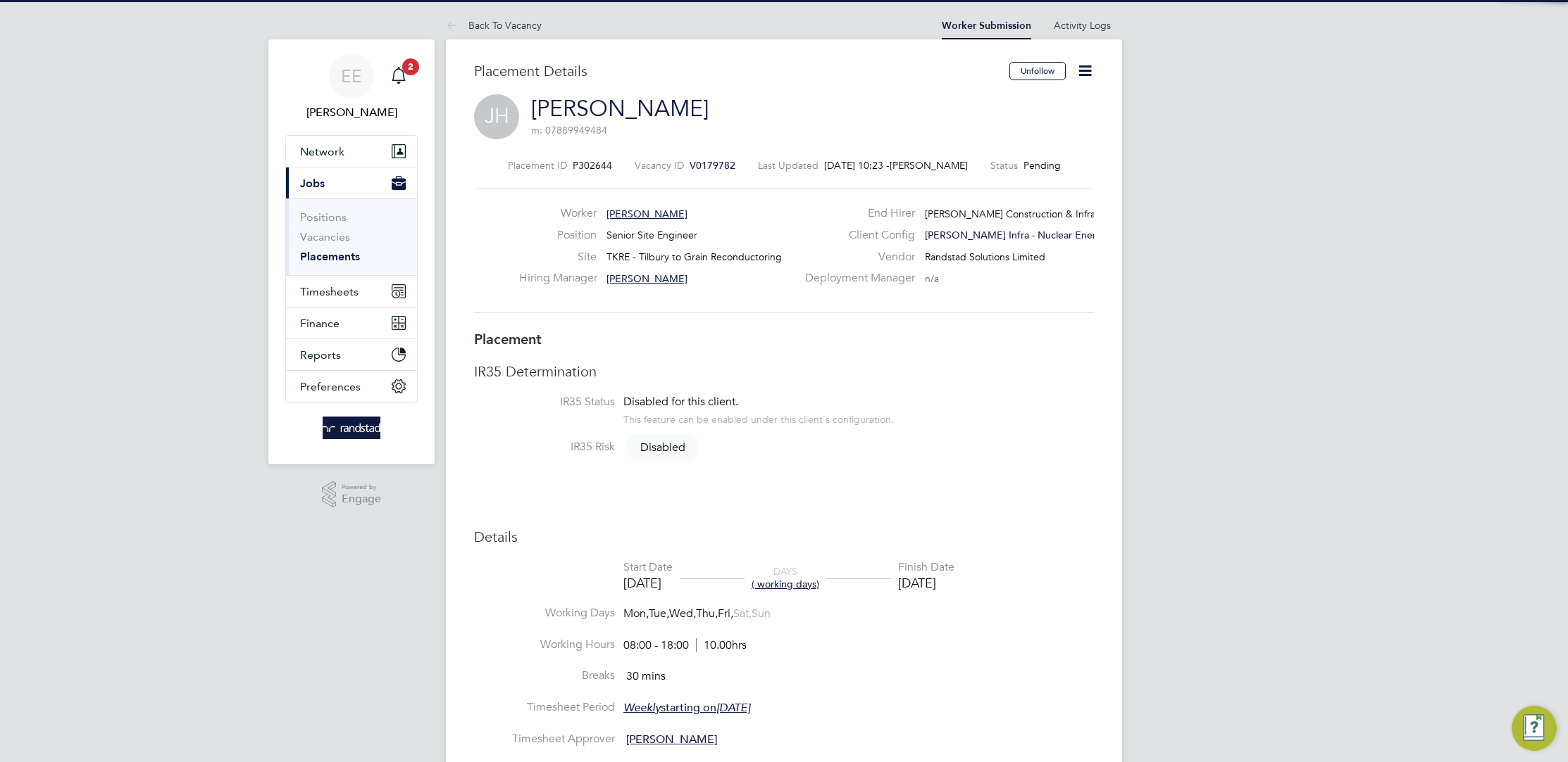
scroll to position [7, 7]
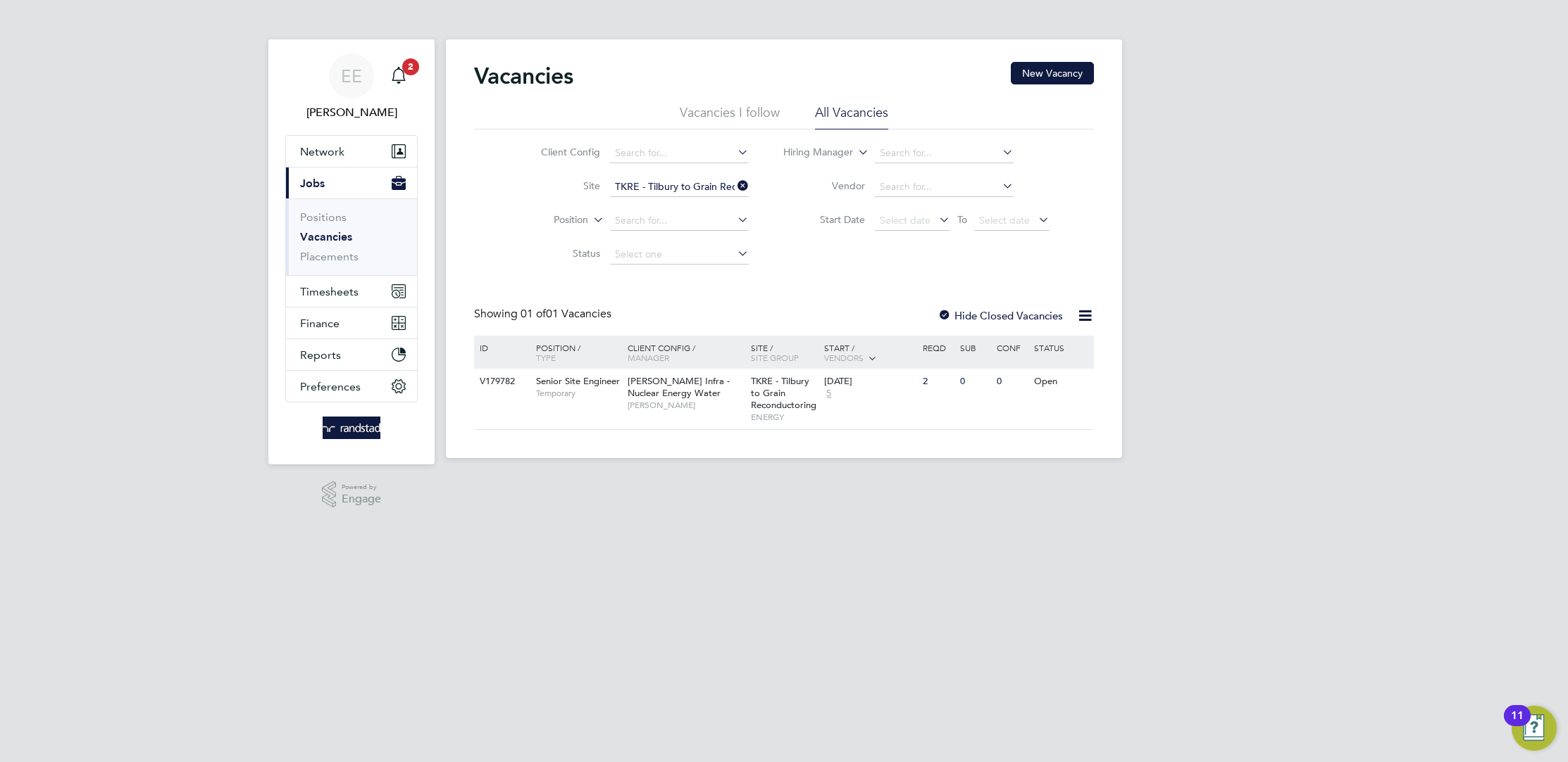
click at [789, 390] on div "TKRE - Tilbury to Grain Reconductoring ENERGY" at bounding box center [784, 399] width 74 height 61
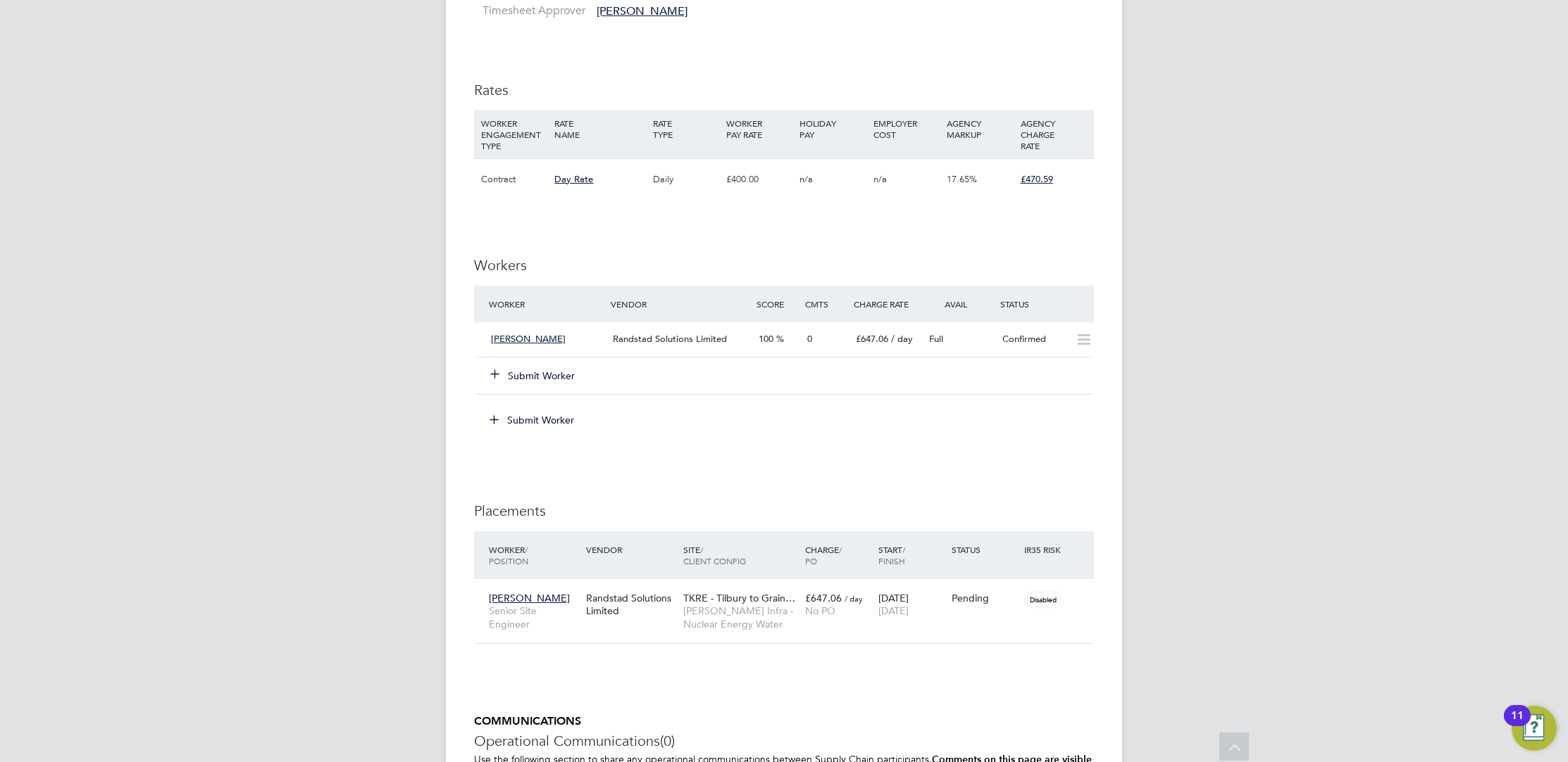
scroll to position [891, 0]
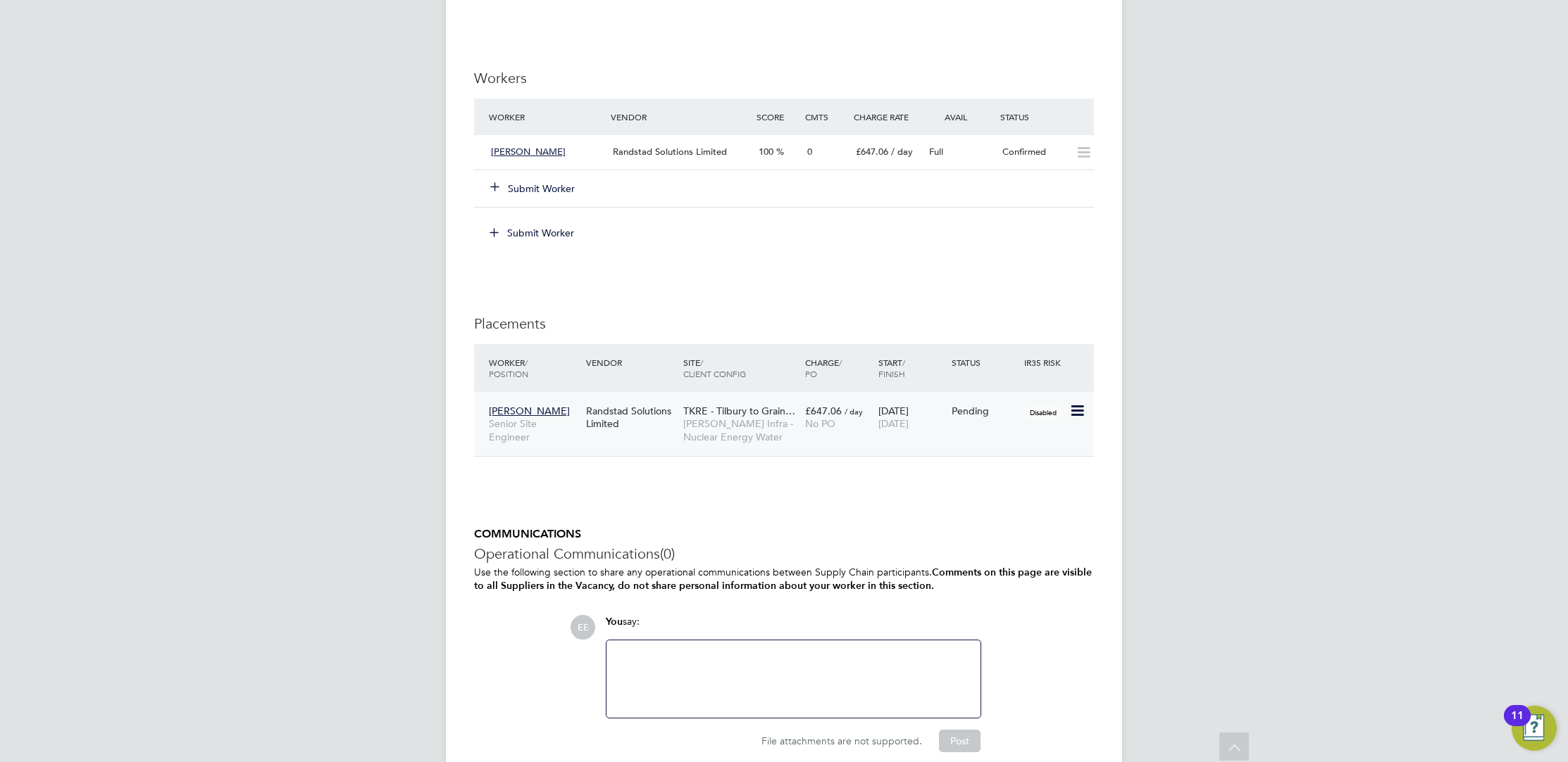
click at [958, 451] on div "John Hands Senior Site Engineer Randstad Solutions Limited TKRE - Tilbury to Gr…" at bounding box center [784, 424] width 620 height 64
click at [906, 154] on span "/ day" at bounding box center [902, 152] width 22 height 12
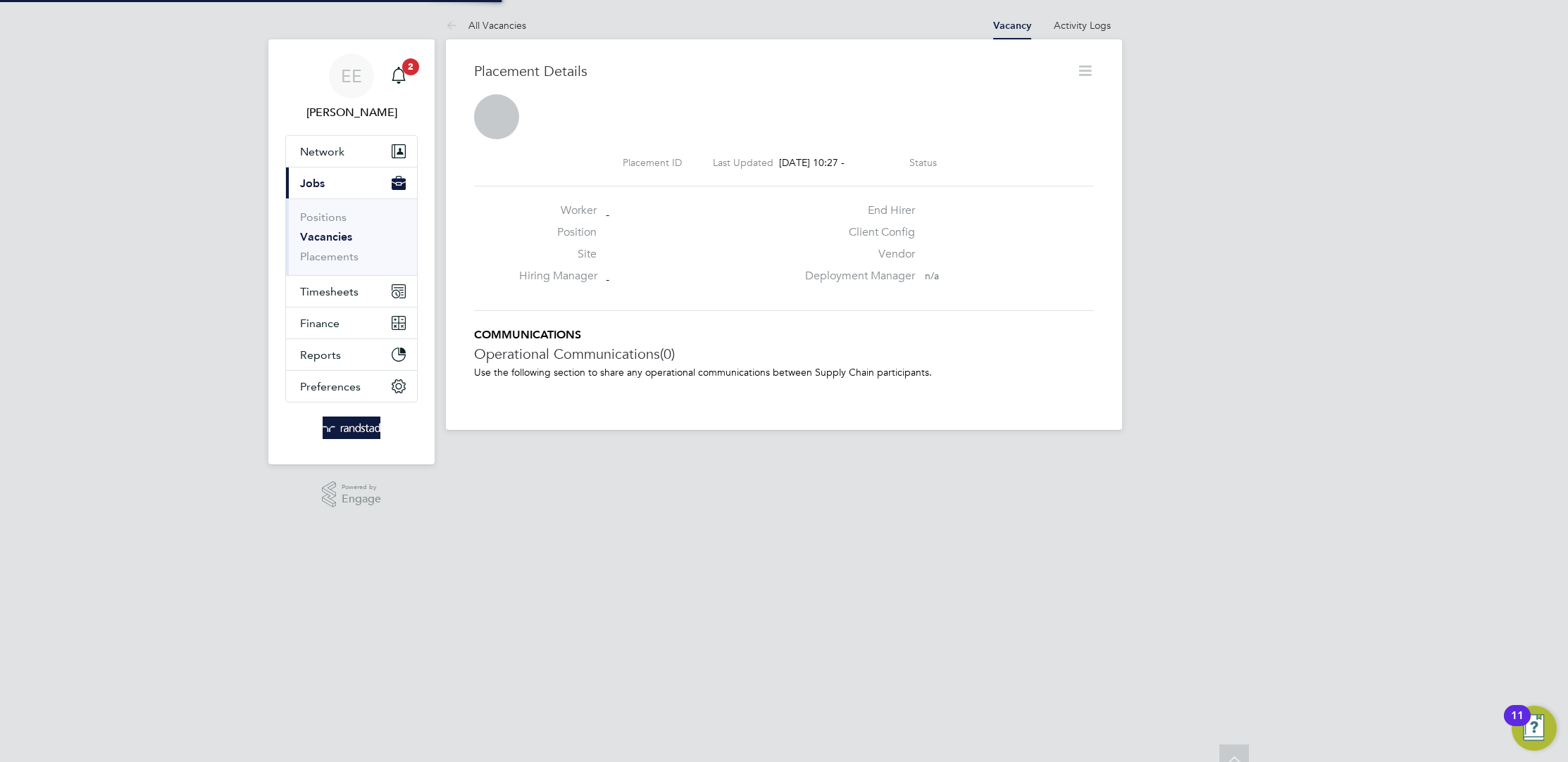
scroll to position [7, 7]
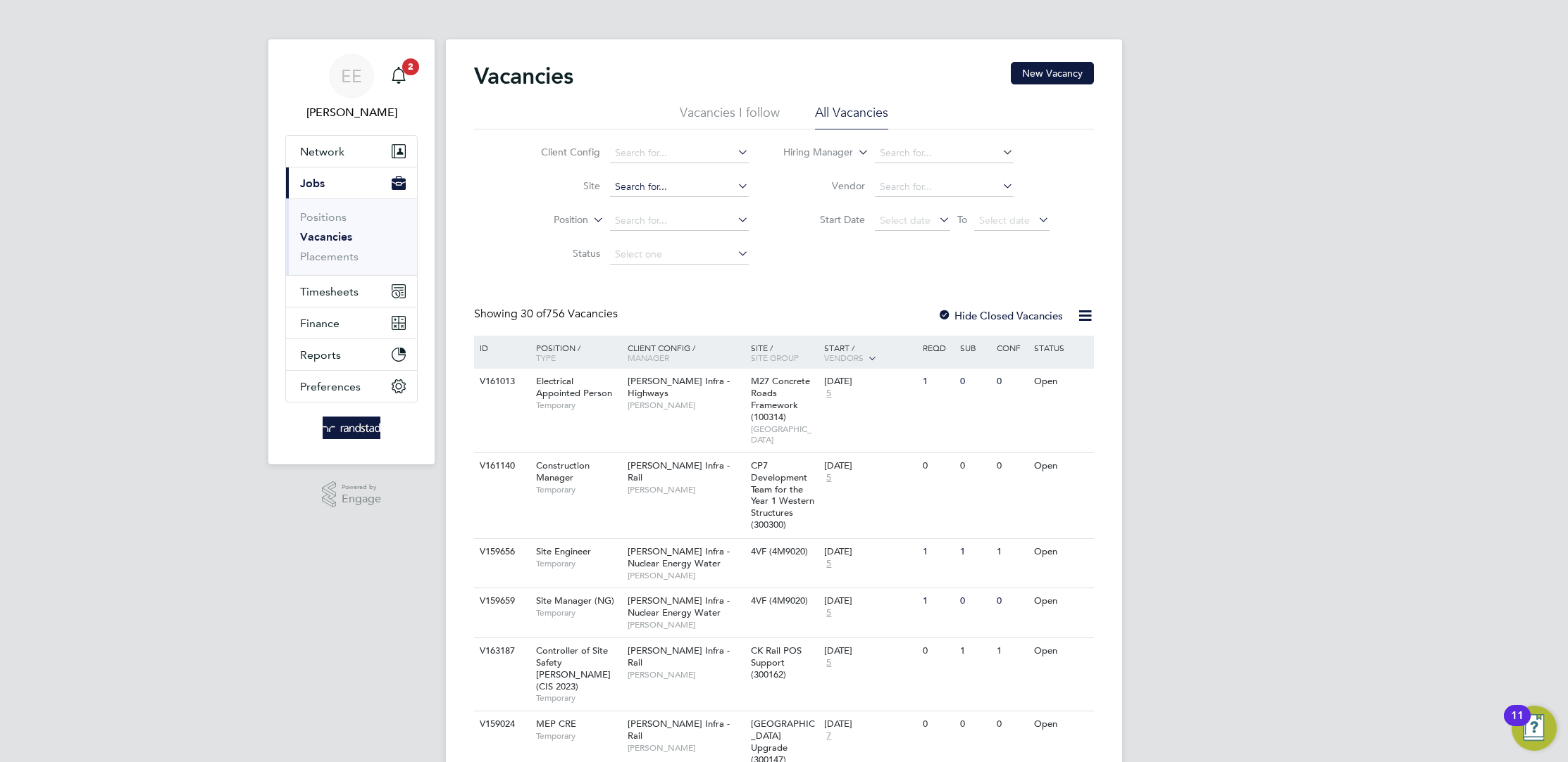
click at [627, 192] on input at bounding box center [679, 186] width 138 height 19
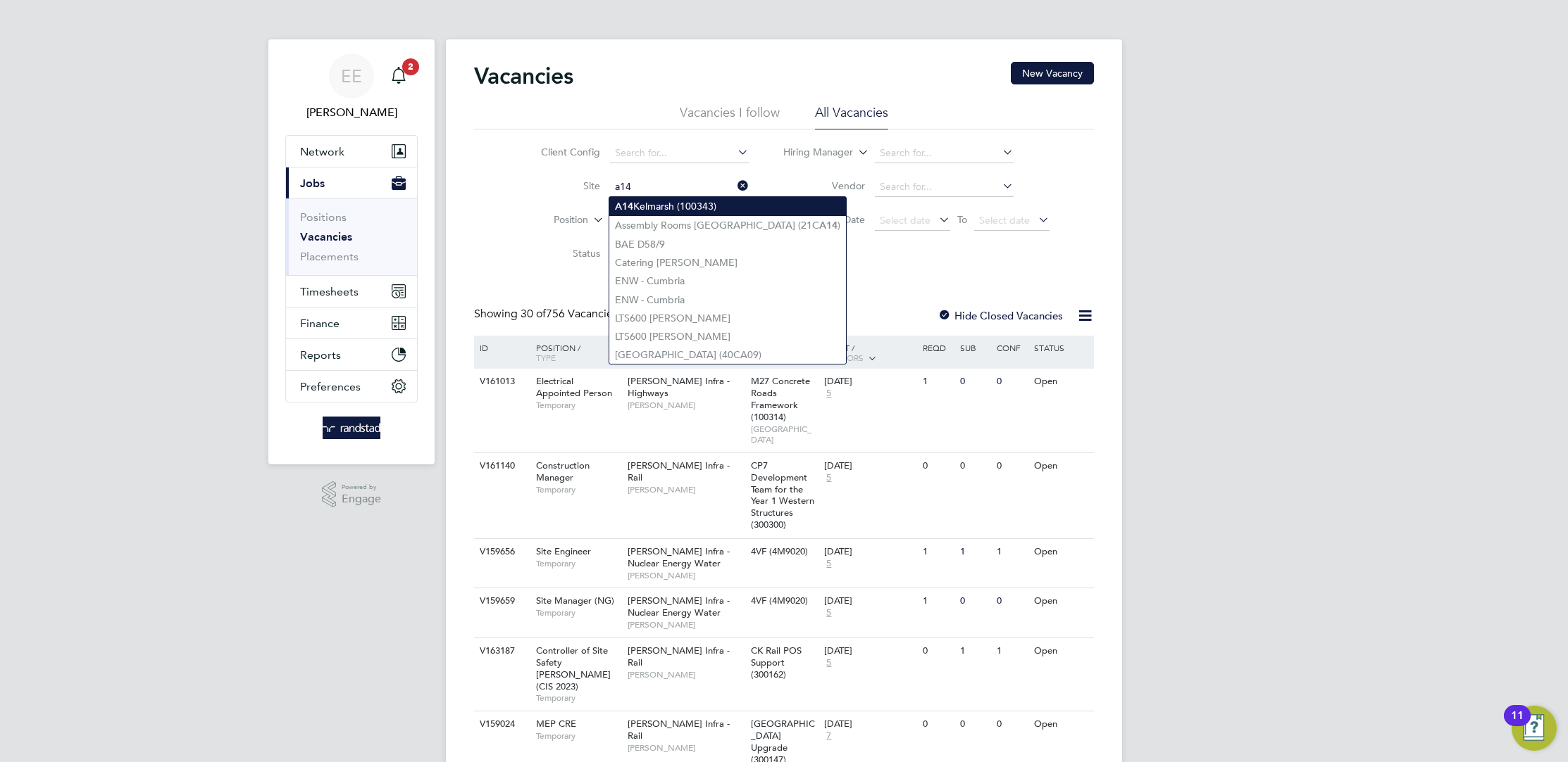
click at [648, 208] on li "A14 Kelmarsh (100343)" at bounding box center [727, 207] width 236 height 19
type input "A14 Kelmarsh (100343)"
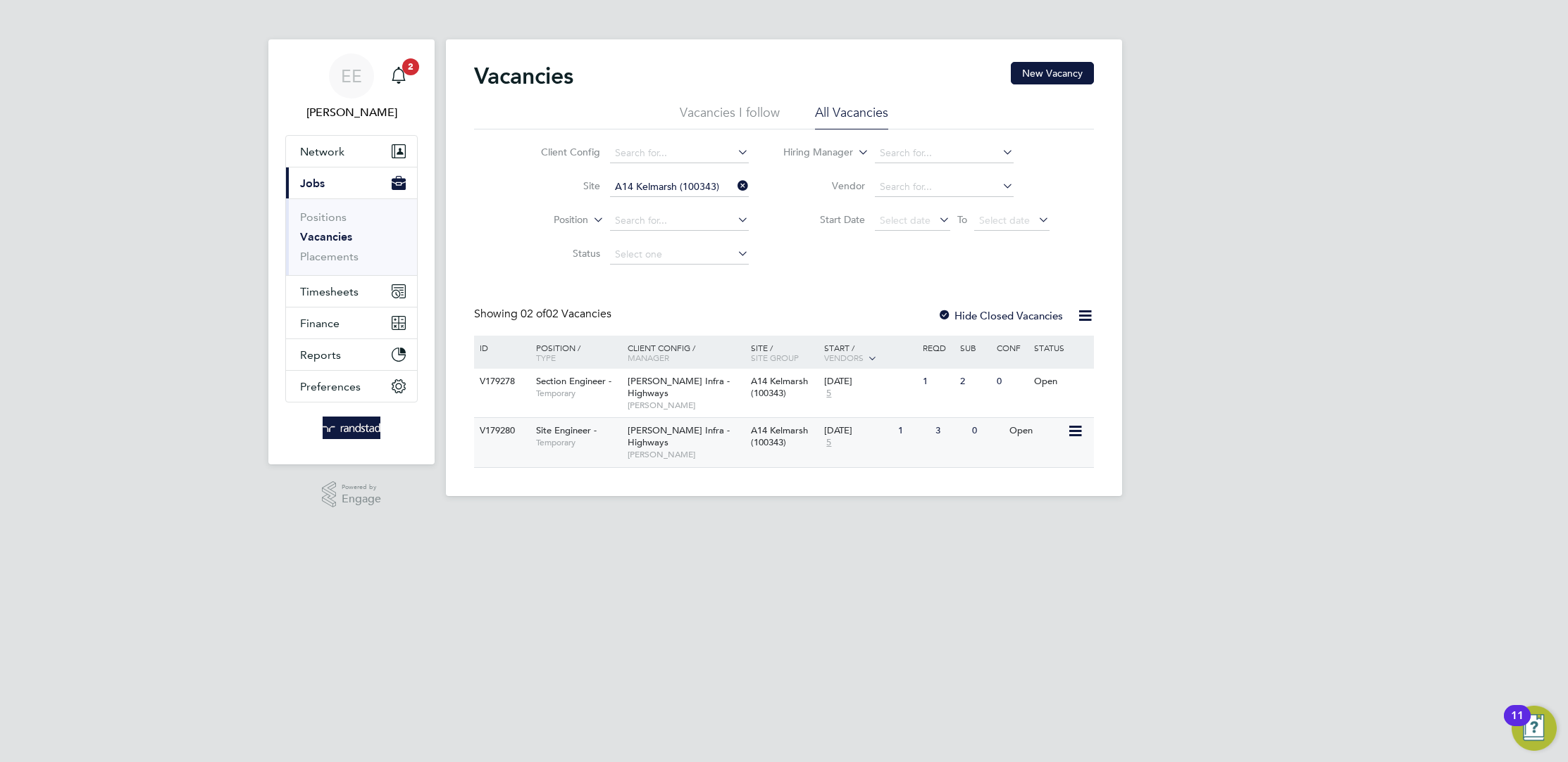
click at [681, 423] on div "Morgan Sindall Infra - Highways Rozie Reilly" at bounding box center [686, 442] width 123 height 49
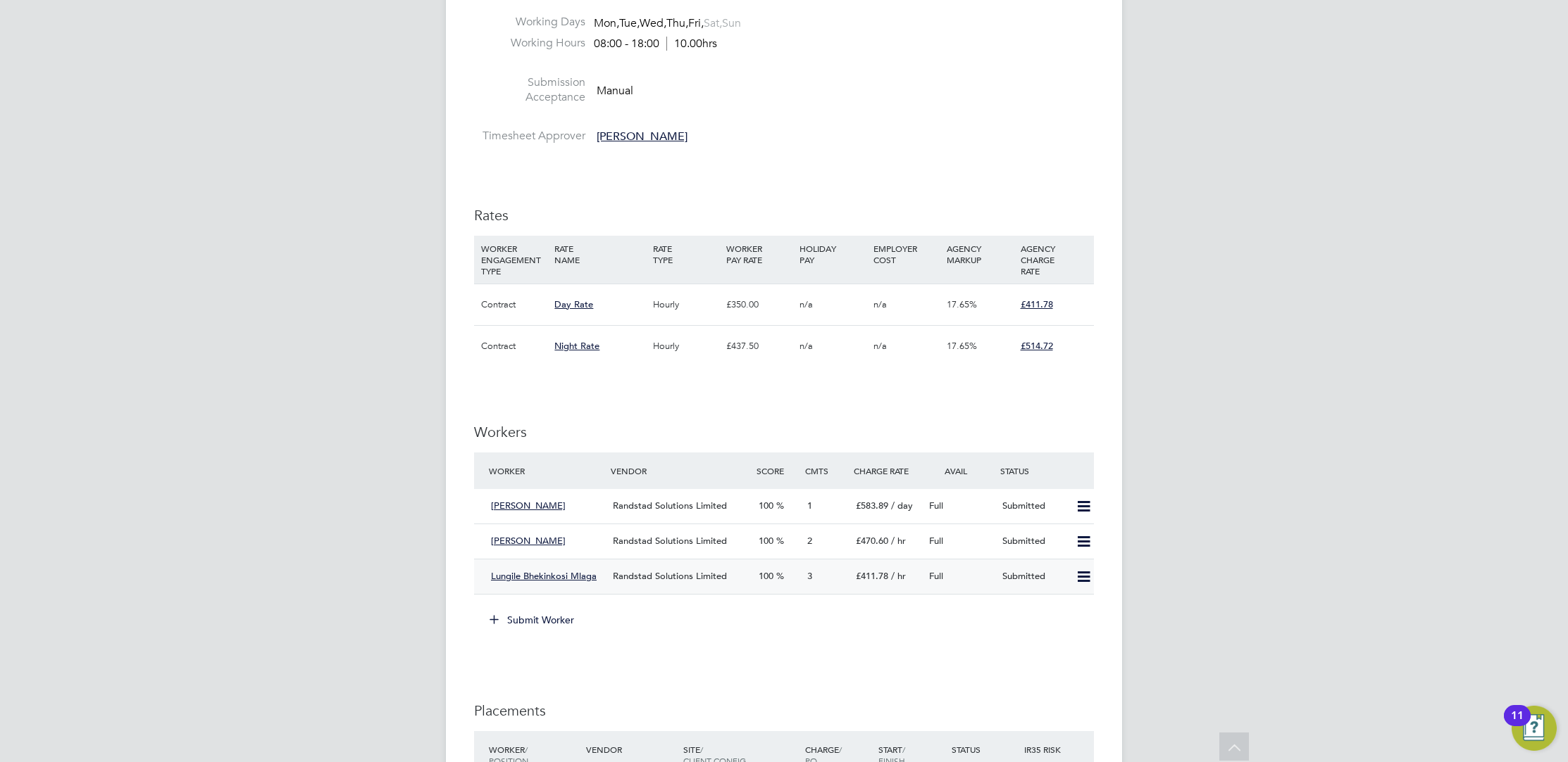
scroll to position [830, 0]
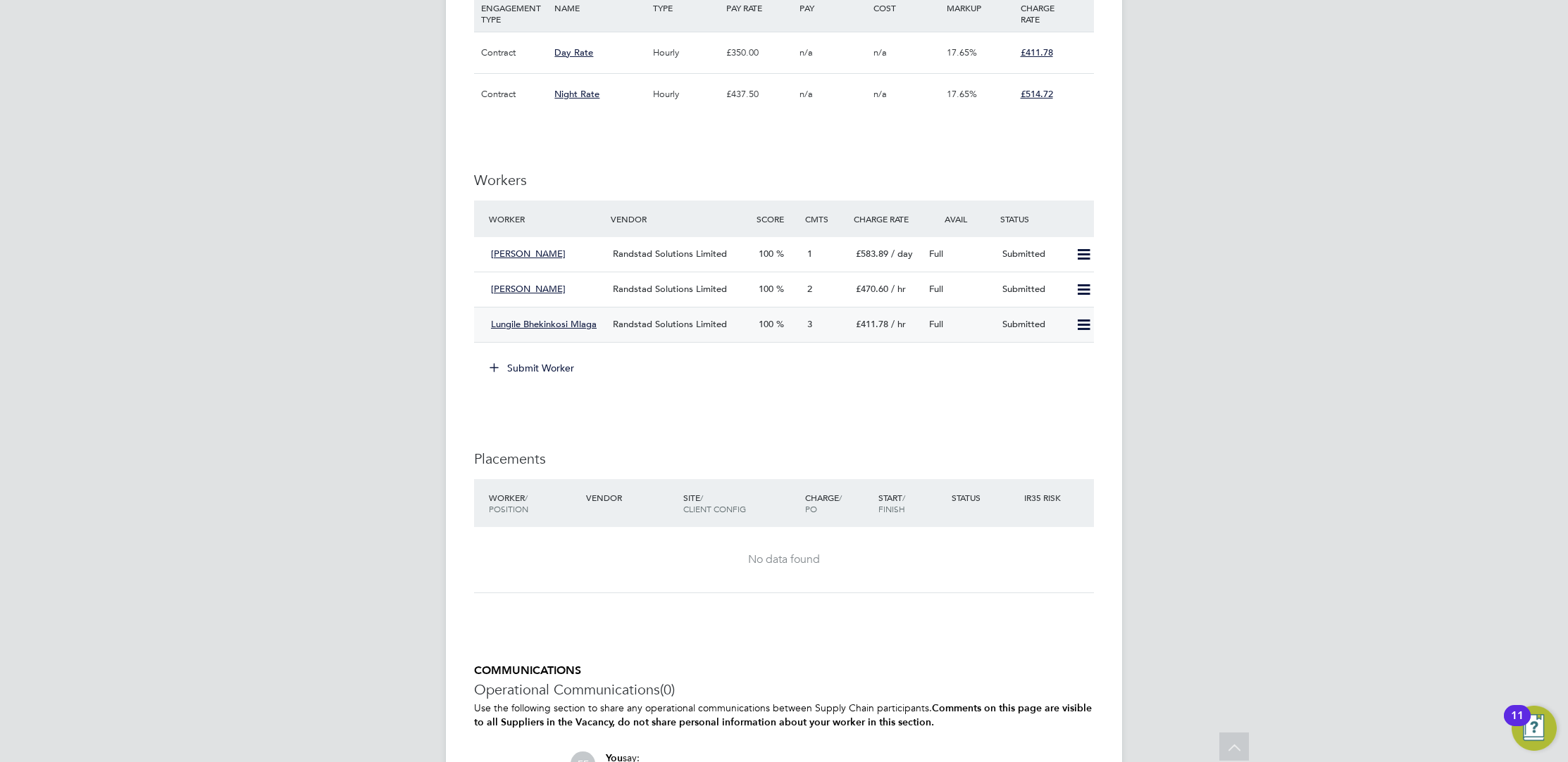
click at [687, 323] on span "Randstad Solutions Limited" at bounding box center [670, 324] width 114 height 12
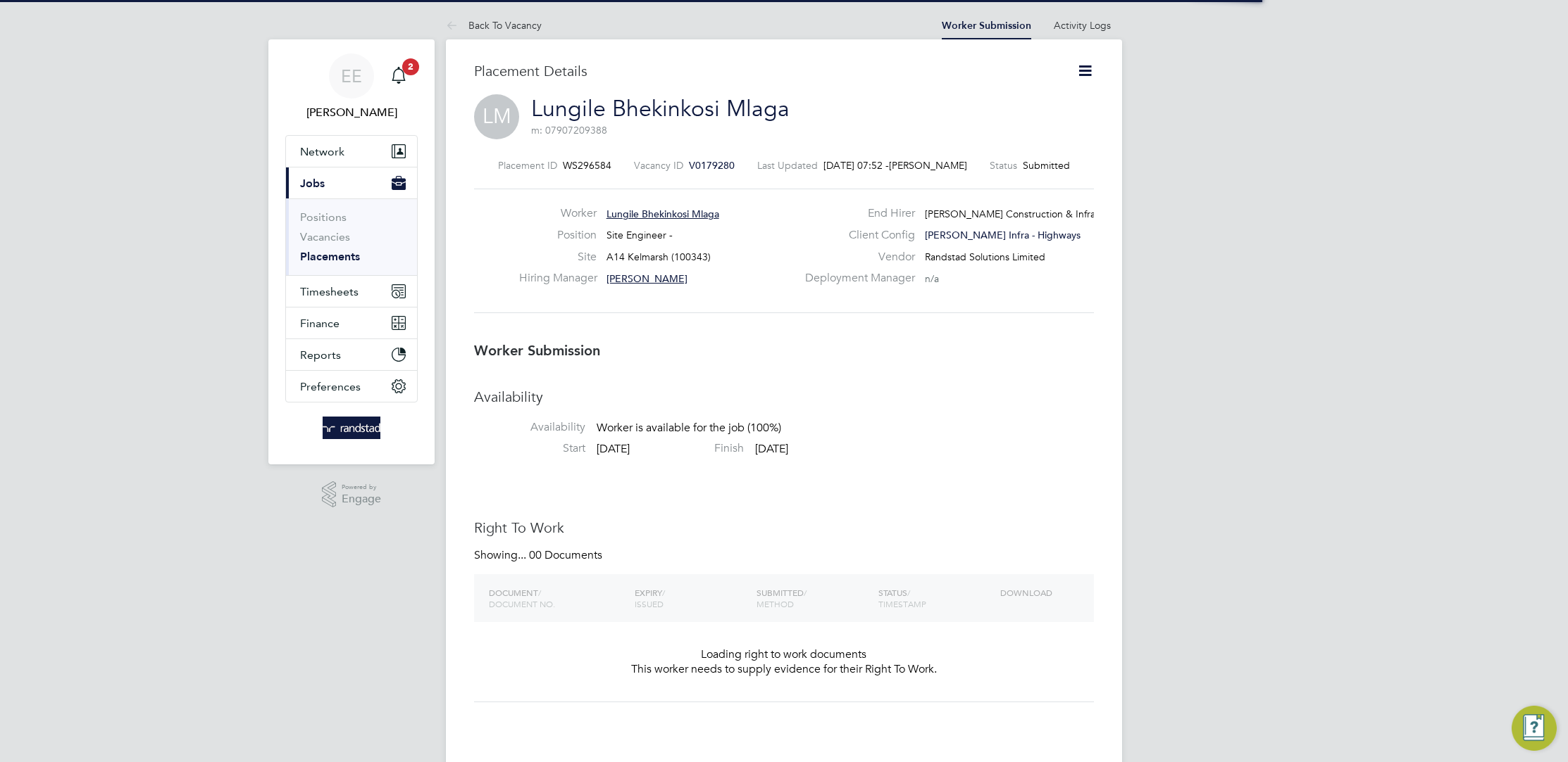
scroll to position [14, 220]
